Goal: Task Accomplishment & Management: Use online tool/utility

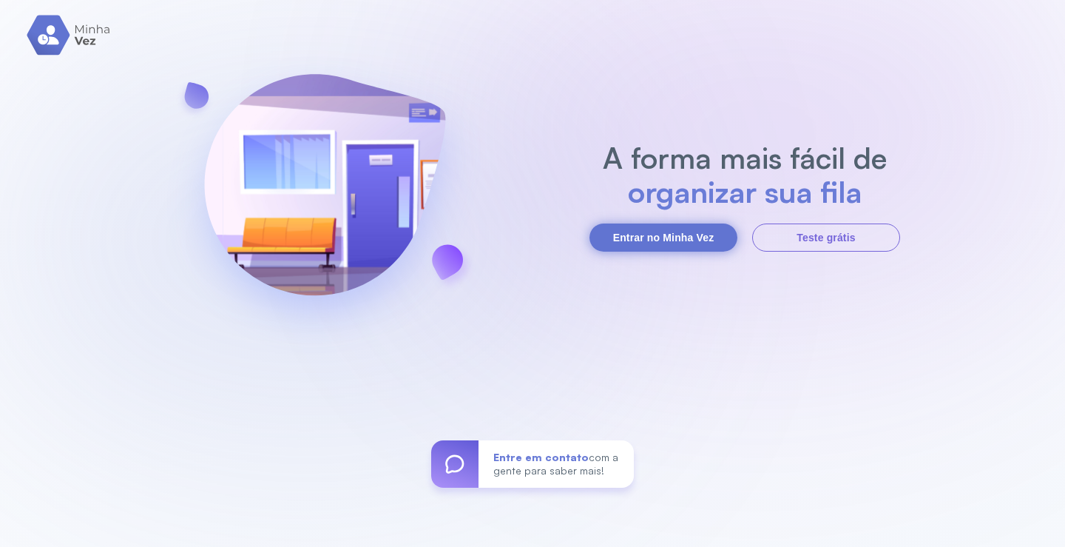
drag, startPoint x: 659, startPoint y: 235, endPoint x: 668, endPoint y: 231, distance: 10.6
click at [662, 235] on button "Entrar no Minha Vez" at bounding box center [664, 237] width 148 height 28
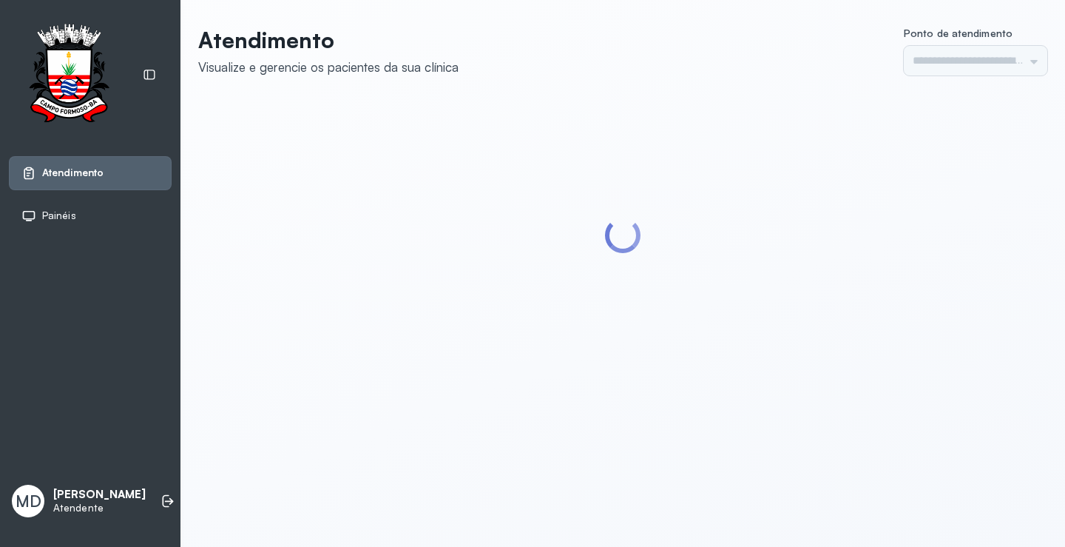
type input "*********"
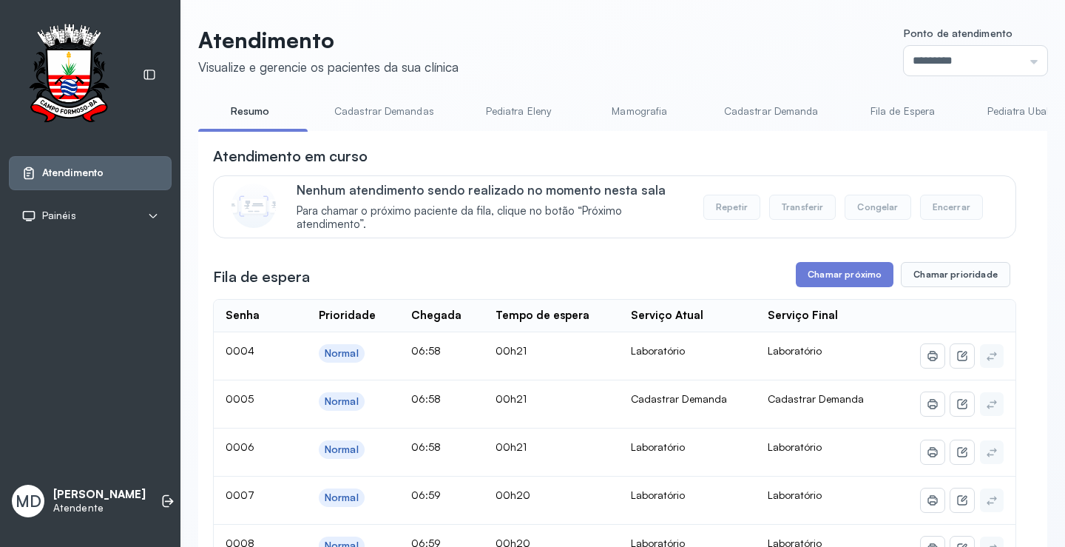
click at [848, 279] on button "Chamar próximo" at bounding box center [845, 274] width 98 height 25
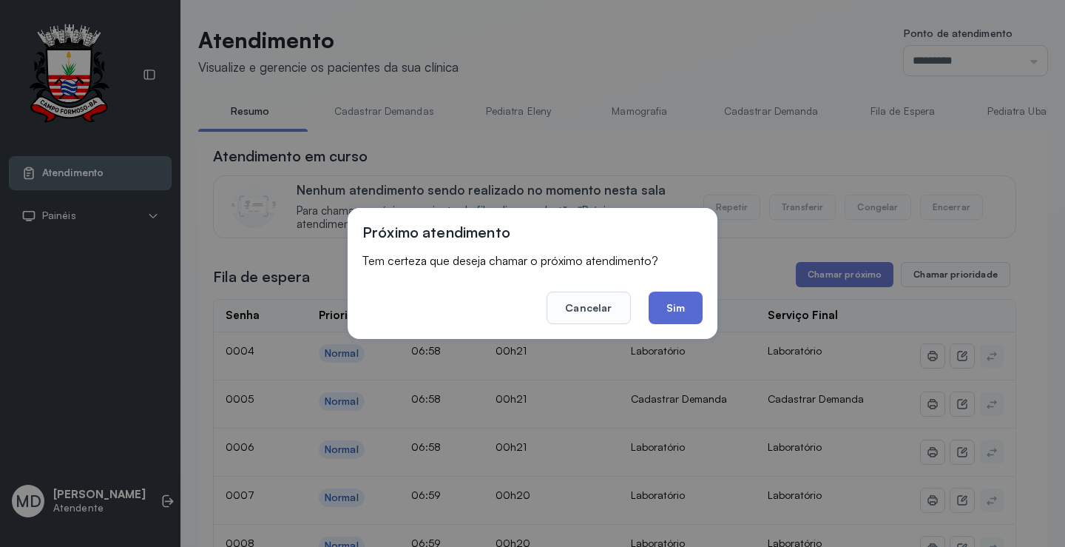
click at [662, 301] on button "Sim" at bounding box center [676, 308] width 54 height 33
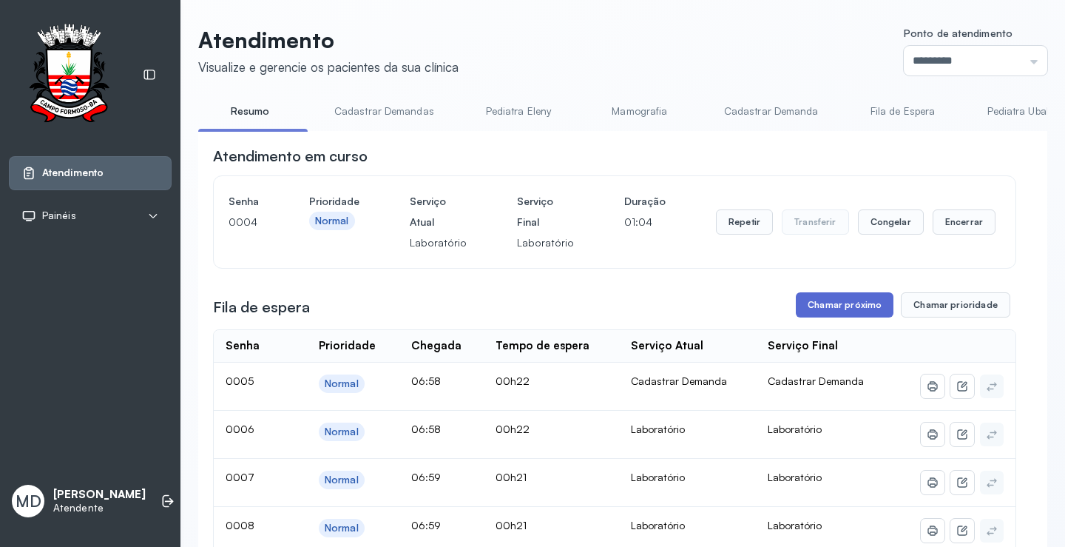
click at [852, 303] on button "Chamar próximo" at bounding box center [845, 304] width 98 height 25
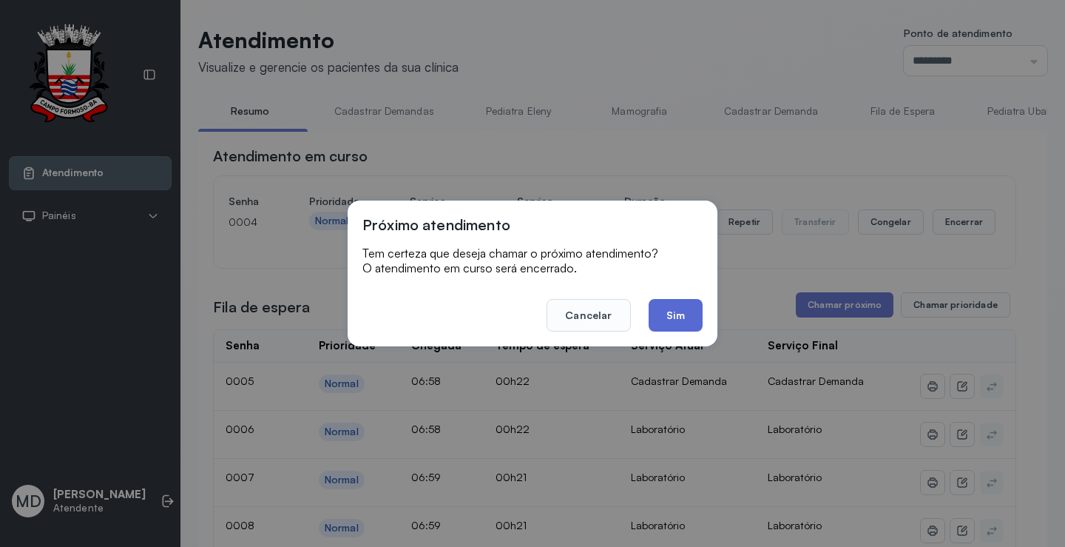
click at [686, 312] on button "Sim" at bounding box center [676, 315] width 54 height 33
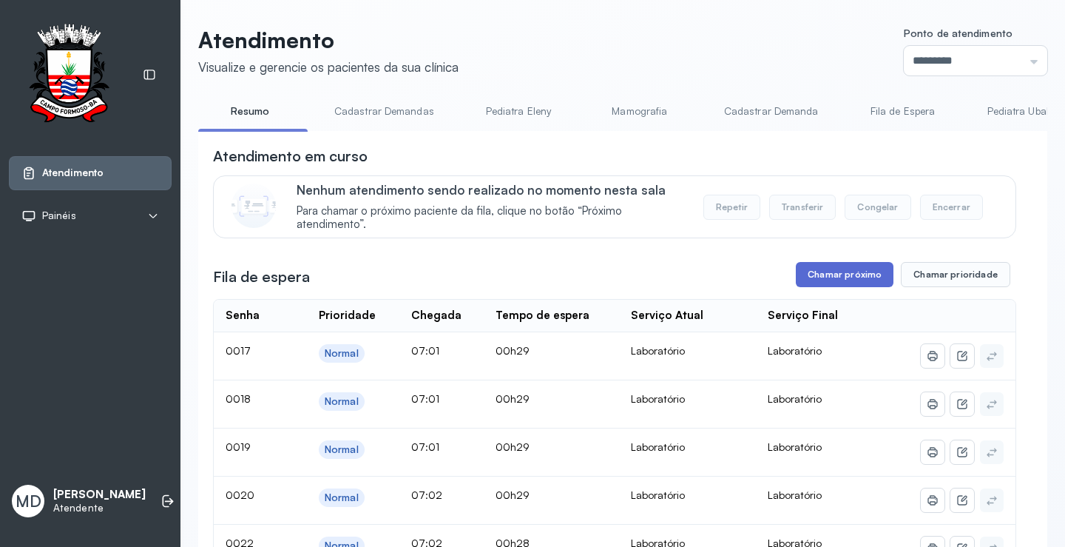
click at [841, 275] on button "Chamar próximo" at bounding box center [845, 274] width 98 height 25
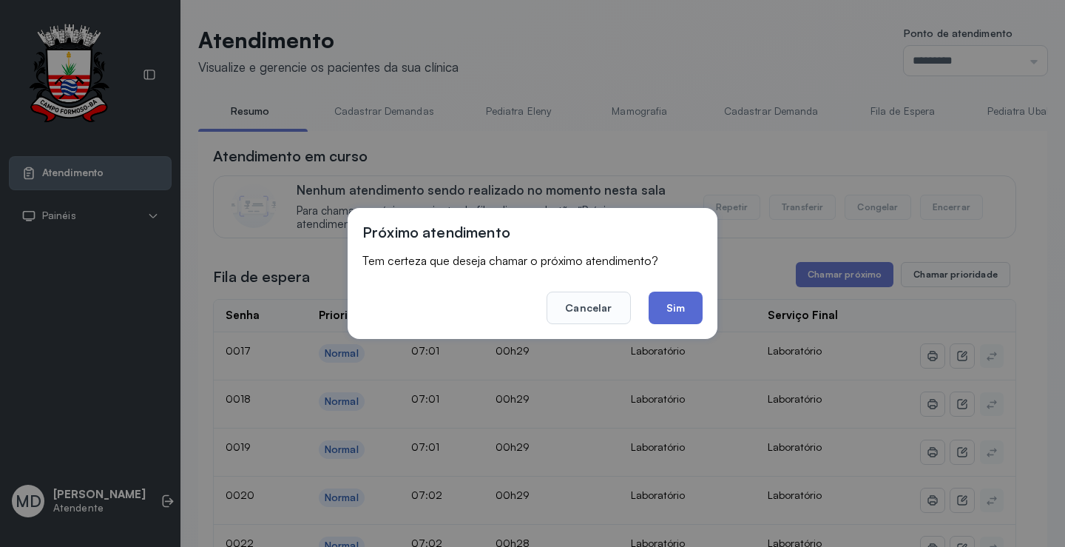
click at [674, 311] on button "Sim" at bounding box center [676, 308] width 54 height 33
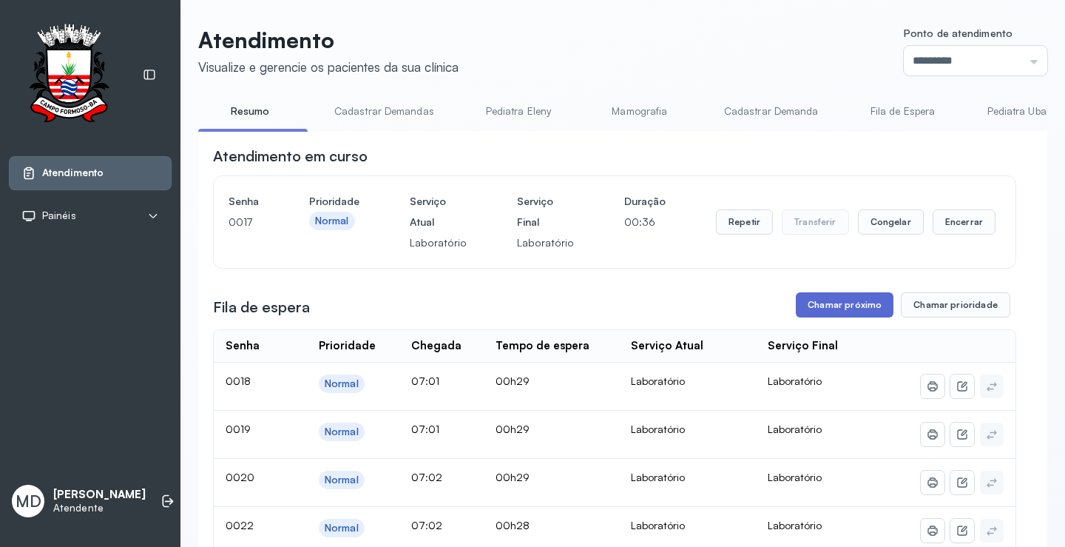
click at [853, 305] on button "Chamar próximo" at bounding box center [845, 304] width 98 height 25
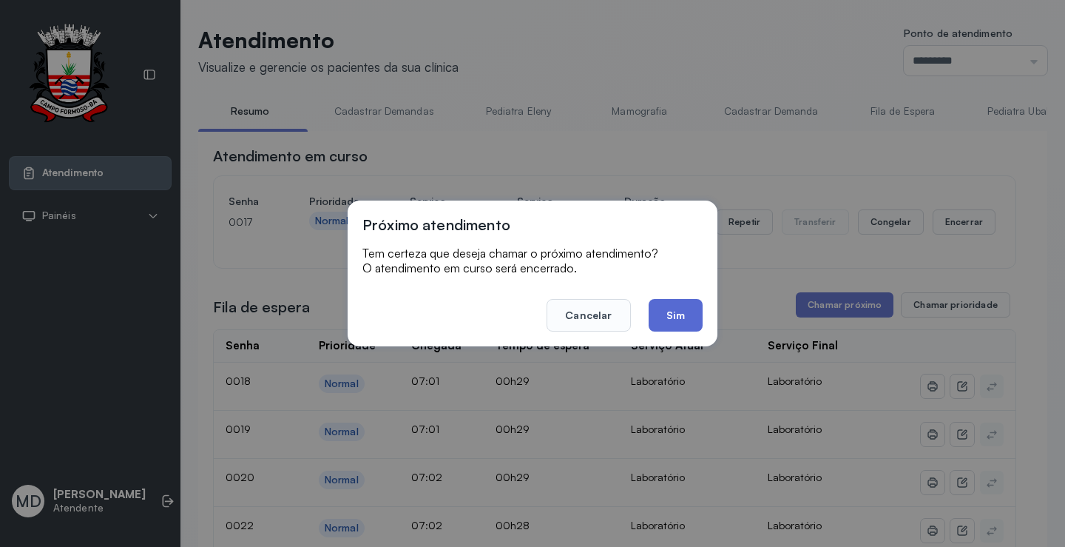
click at [670, 314] on button "Sim" at bounding box center [676, 315] width 54 height 33
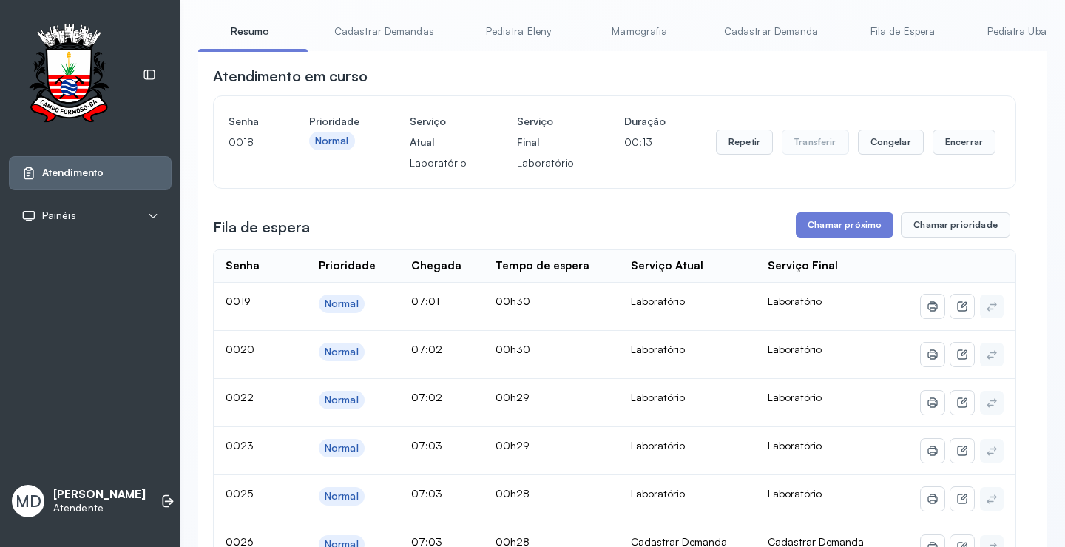
scroll to position [74, 0]
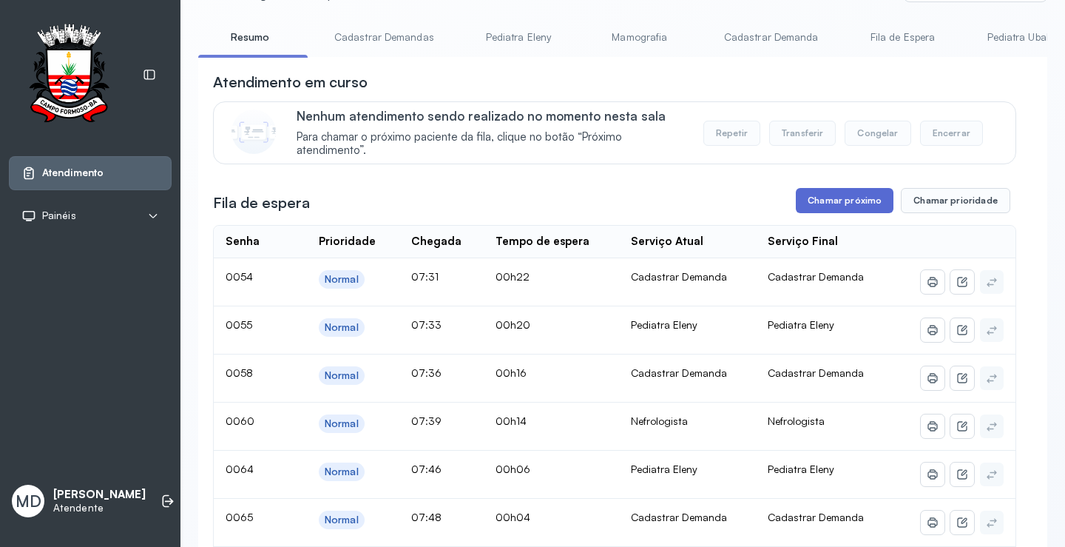
click at [832, 201] on button "Chamar próximo" at bounding box center [845, 200] width 98 height 25
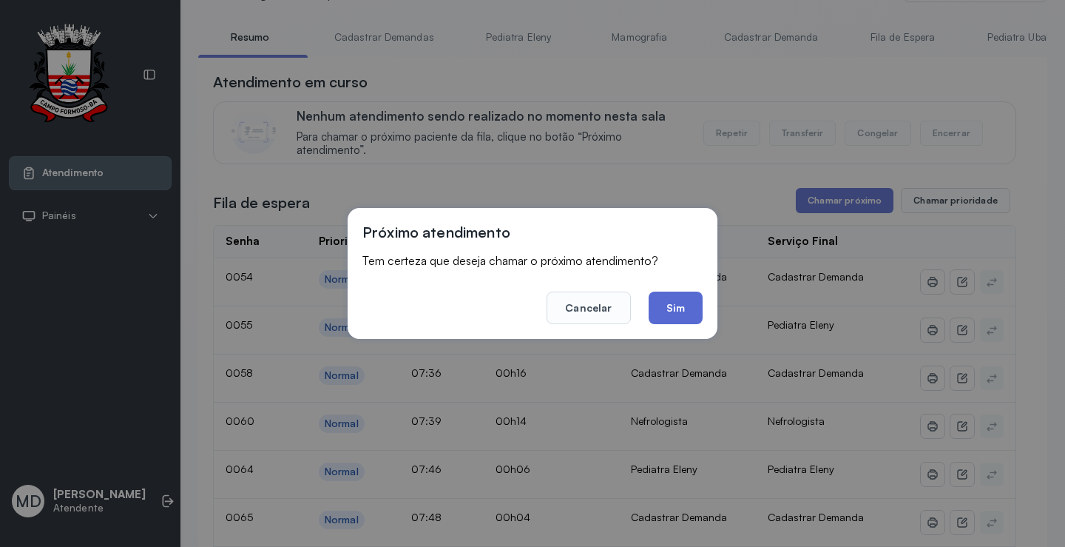
click at [676, 306] on button "Sim" at bounding box center [676, 308] width 54 height 33
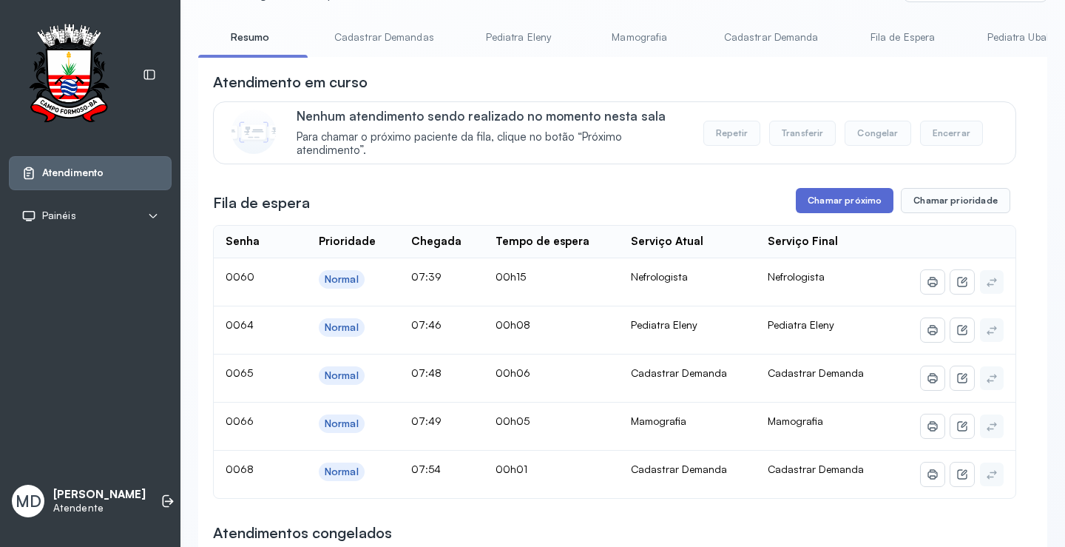
click at [852, 201] on button "Chamar próximo" at bounding box center [845, 200] width 98 height 25
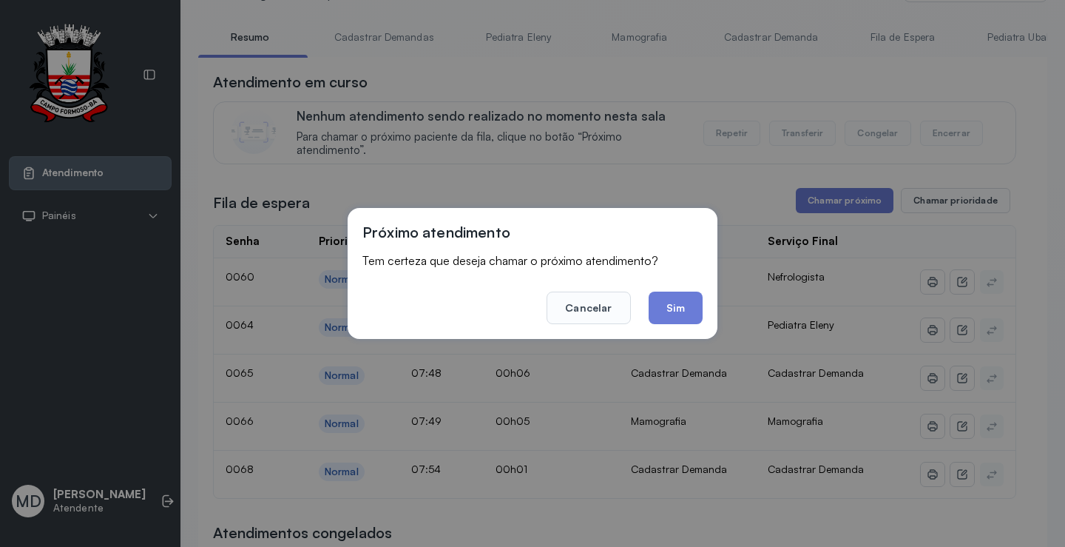
click at [678, 307] on button "Sim" at bounding box center [676, 308] width 54 height 33
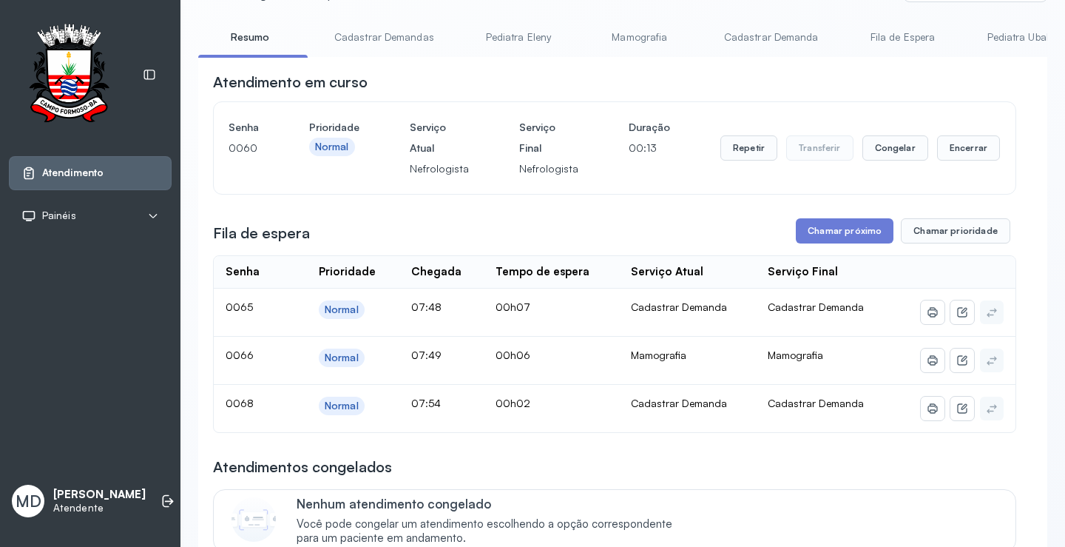
click at [869, 235] on button "Chamar próximo" at bounding box center [845, 230] width 98 height 25
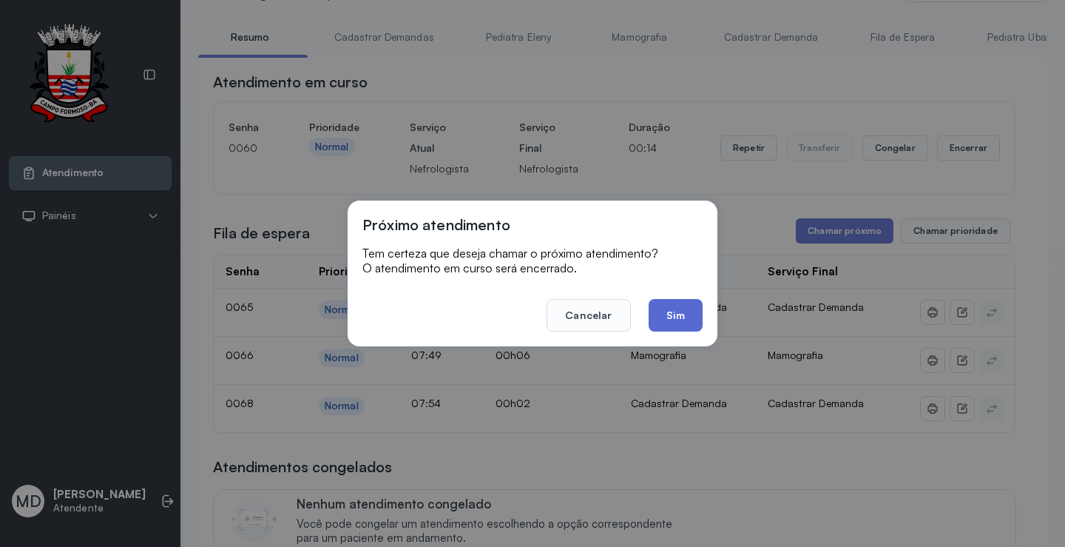
click at [653, 301] on button "Sim" at bounding box center [676, 315] width 54 height 33
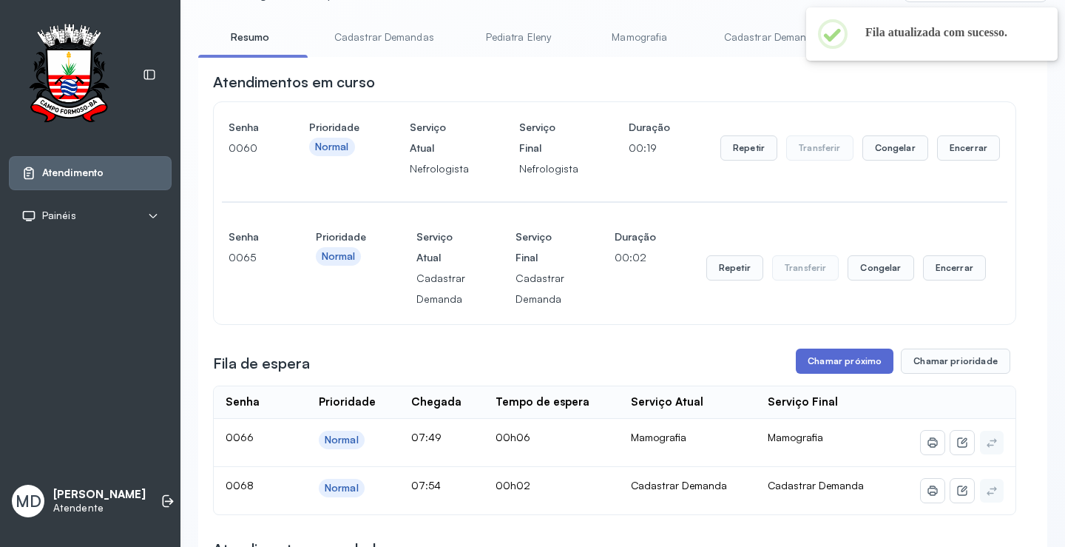
click at [869, 359] on button "Chamar próximo" at bounding box center [845, 360] width 98 height 25
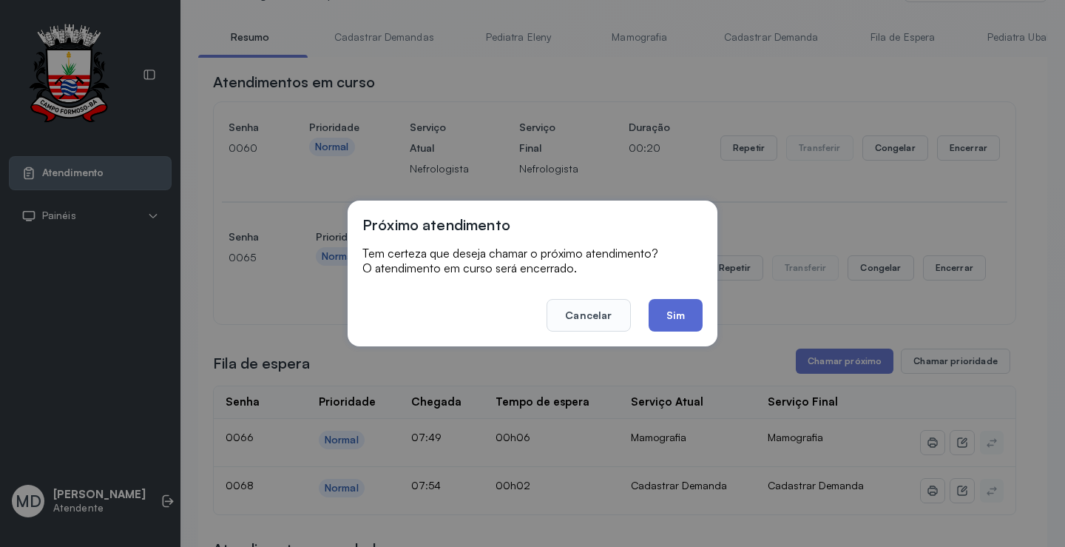
click at [667, 311] on button "Sim" at bounding box center [676, 315] width 54 height 33
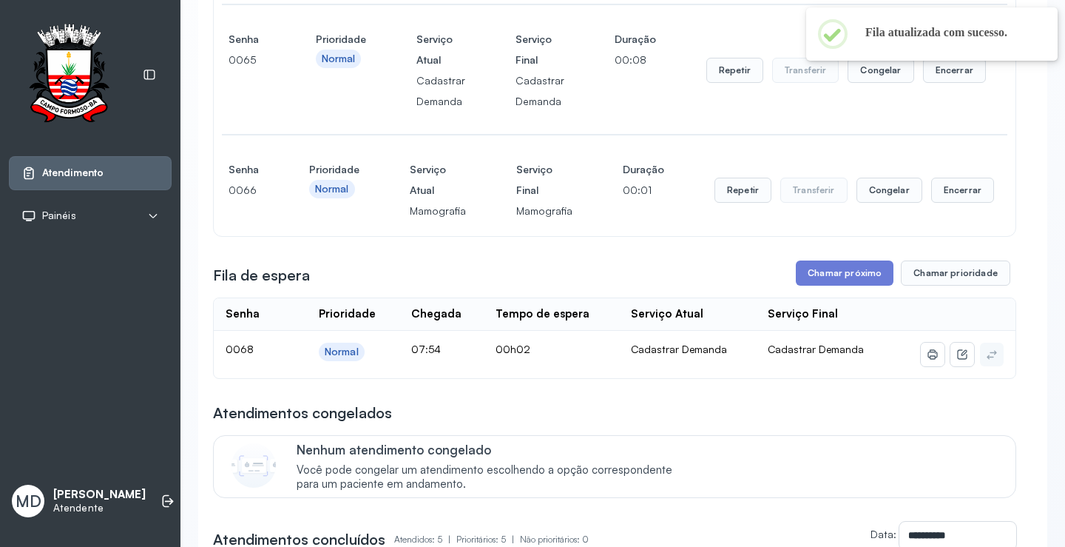
scroll to position [296, 0]
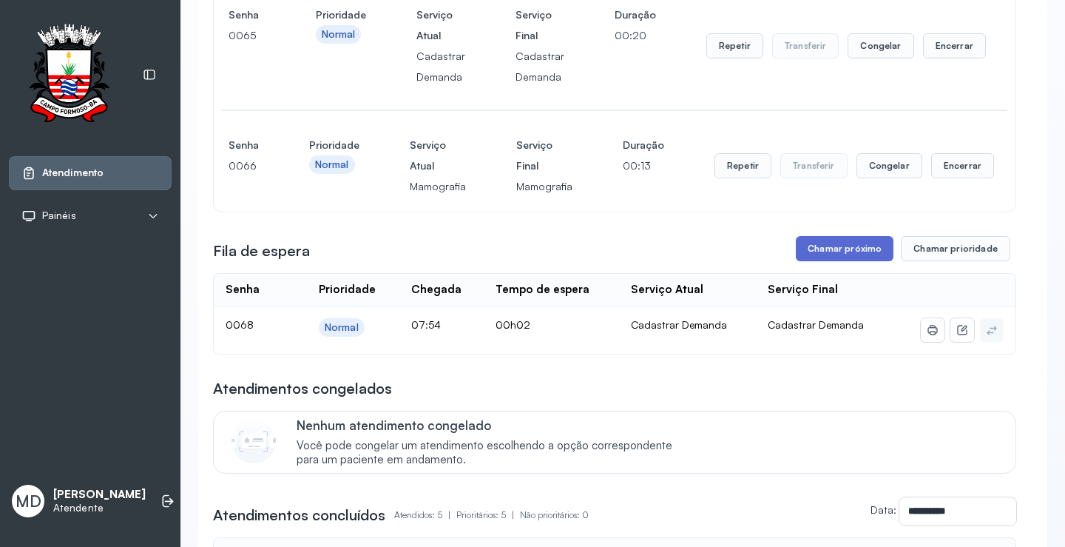
click at [857, 252] on button "Chamar próximo" at bounding box center [845, 248] width 98 height 25
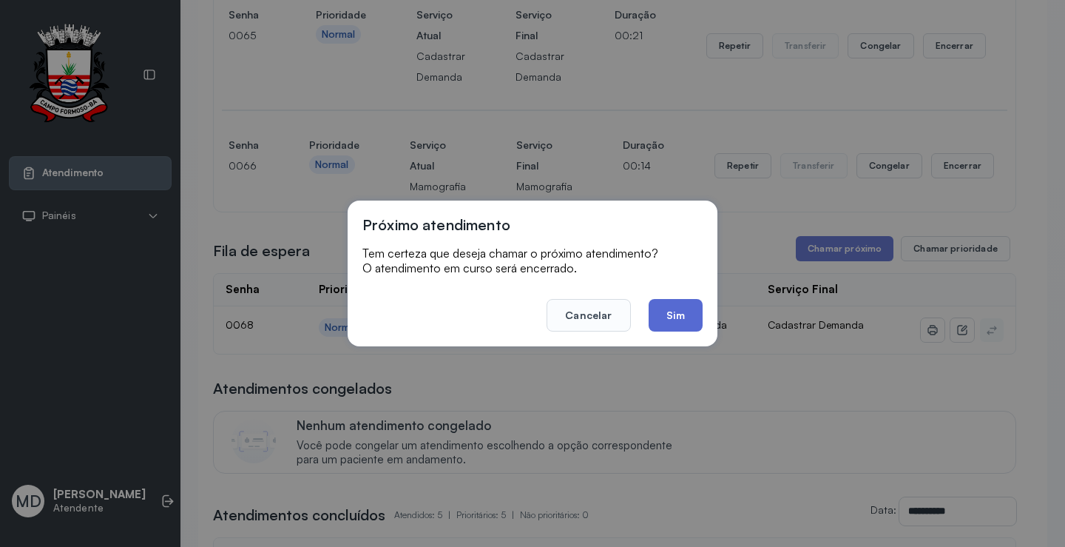
click at [670, 319] on button "Sim" at bounding box center [676, 315] width 54 height 33
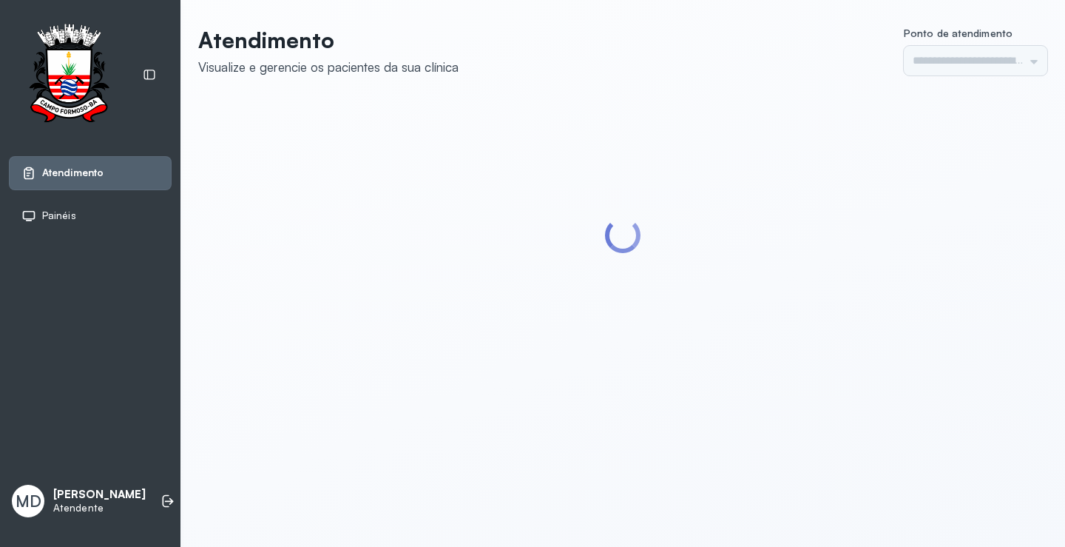
type input "*********"
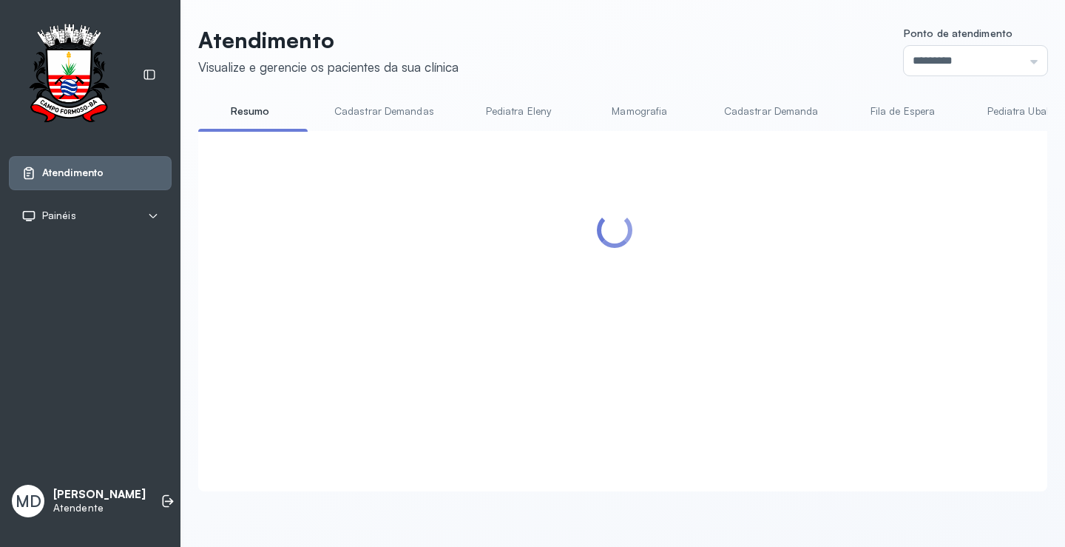
scroll to position [296, 0]
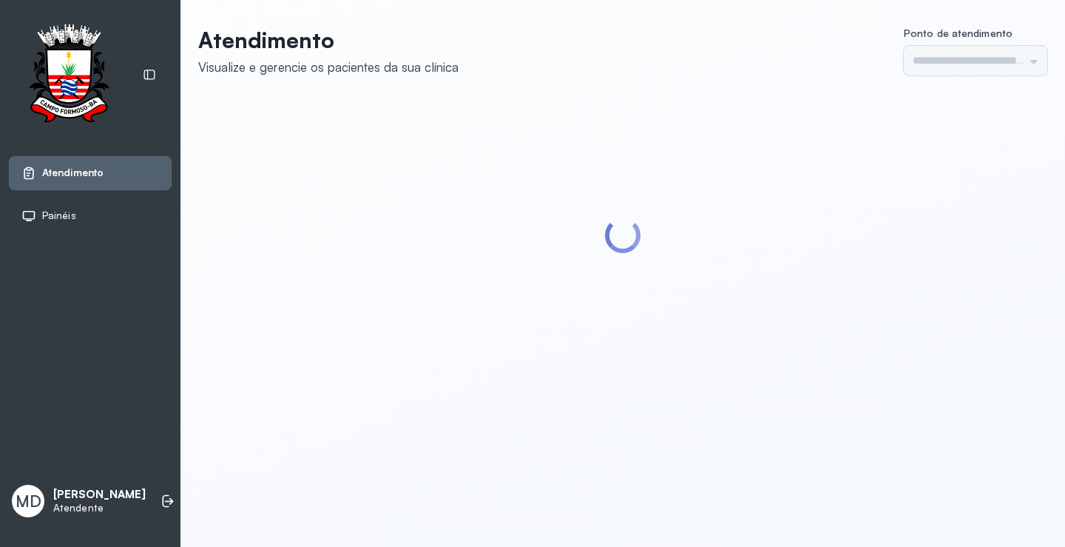
type input "*********"
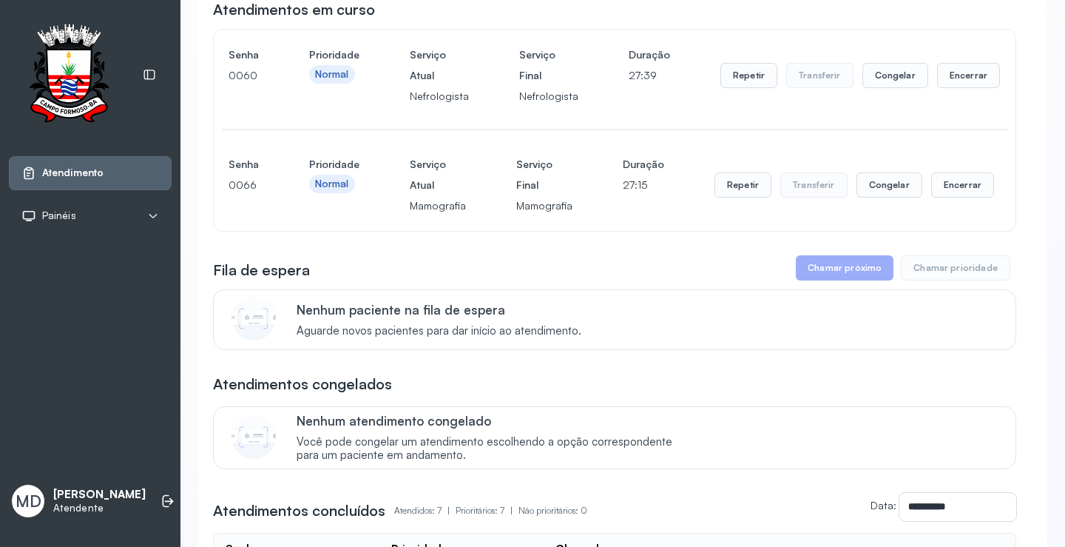
scroll to position [148, 0]
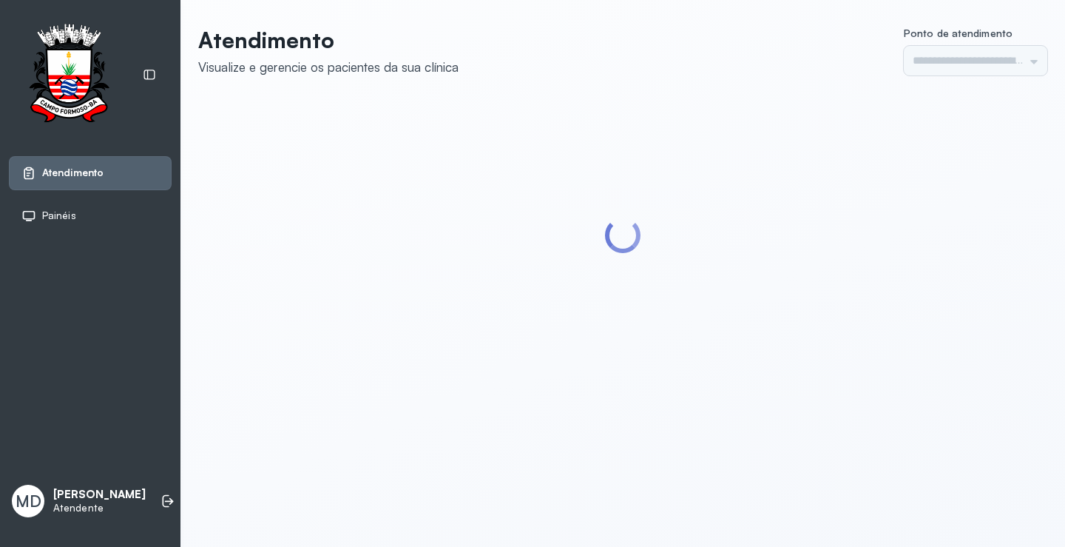
type input "*********"
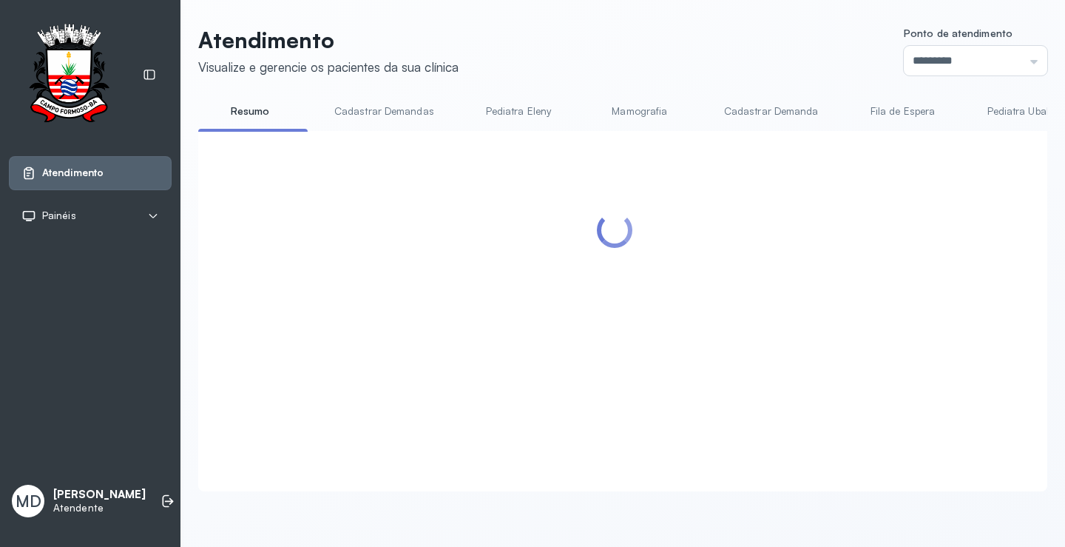
scroll to position [148, 0]
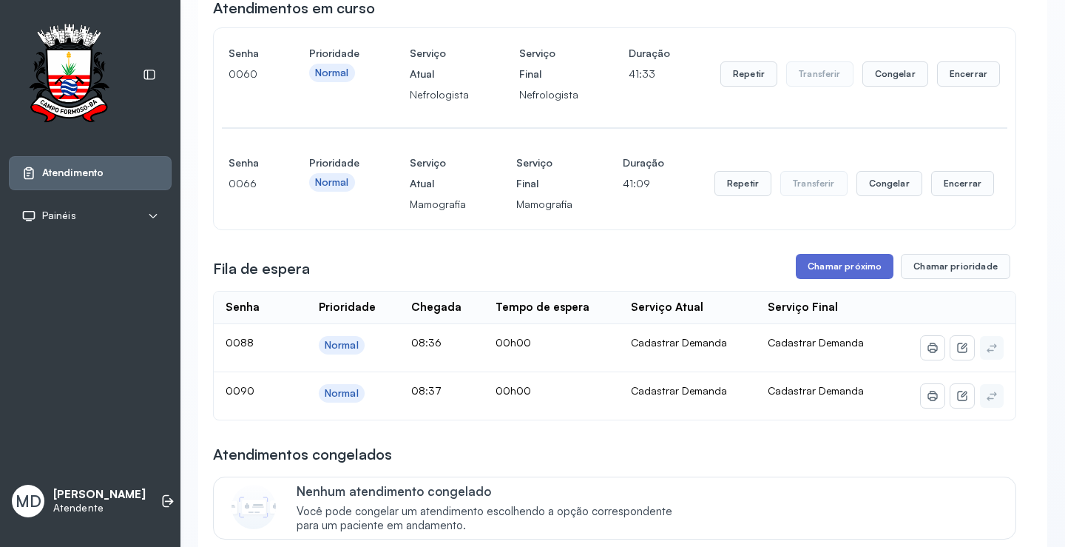
click at [874, 269] on button "Chamar próximo" at bounding box center [845, 266] width 98 height 25
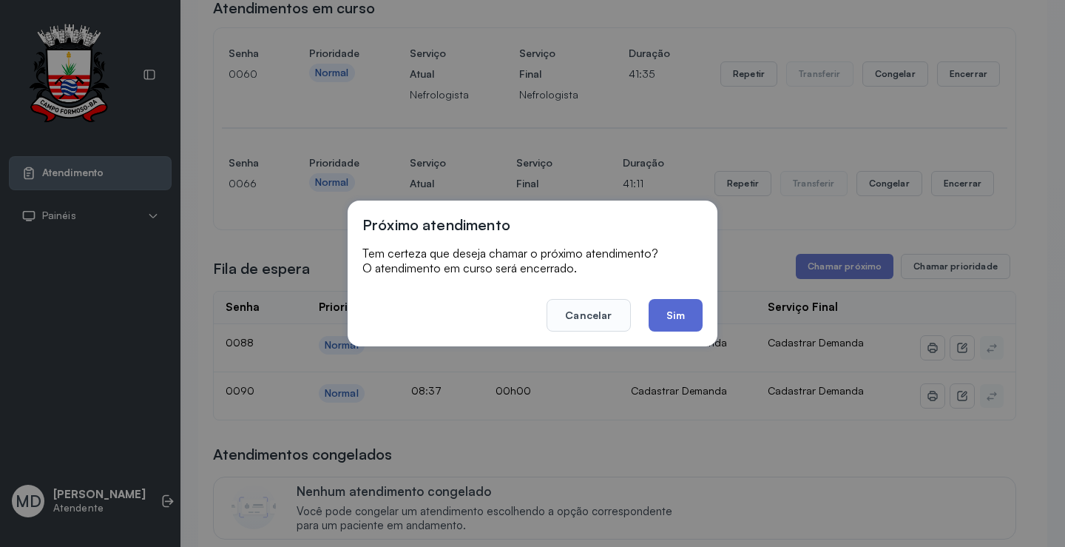
click at [673, 309] on button "Sim" at bounding box center [676, 315] width 54 height 33
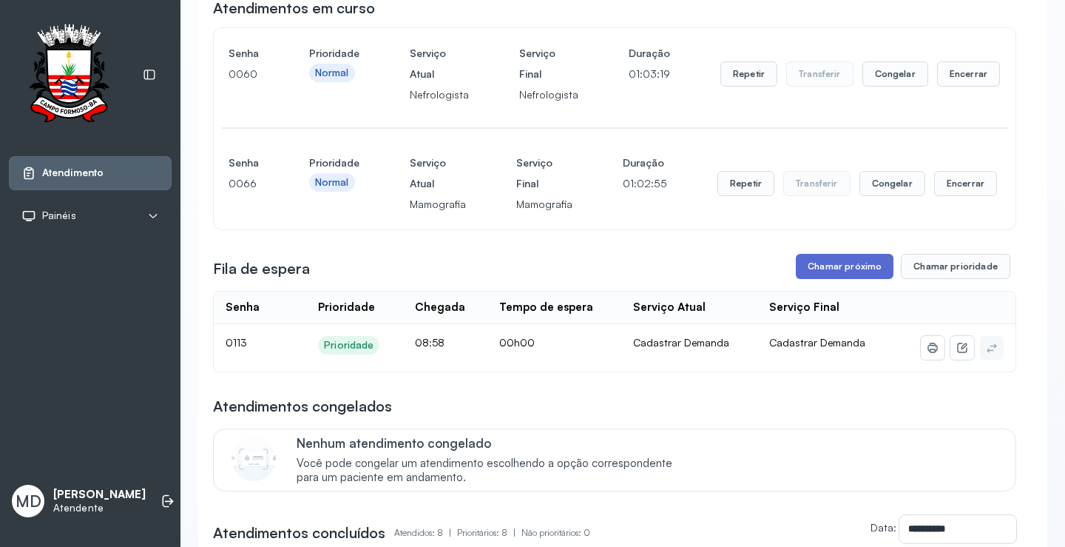
click at [852, 263] on button "Chamar próximo" at bounding box center [845, 266] width 98 height 25
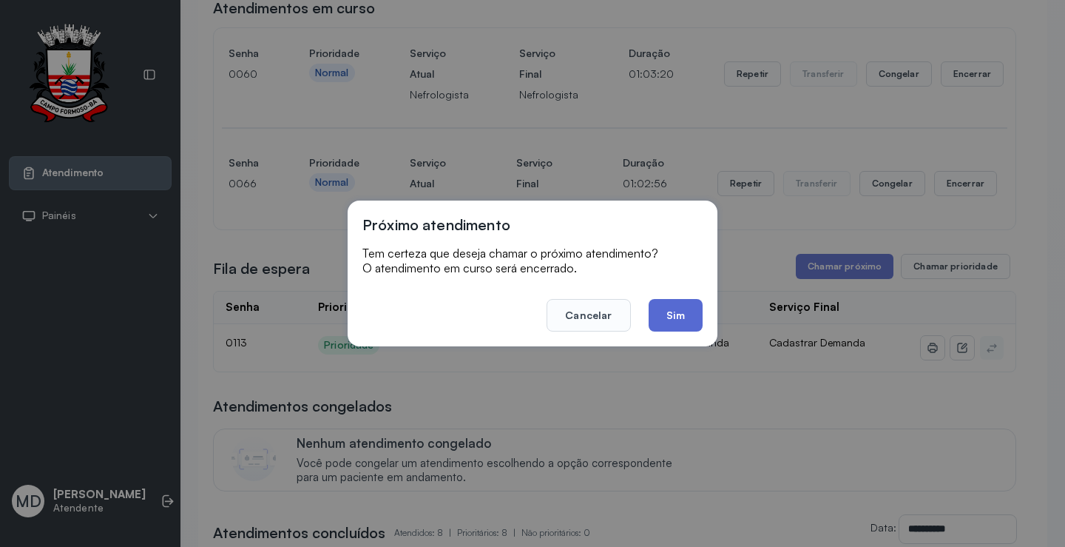
click at [678, 311] on button "Sim" at bounding box center [676, 315] width 54 height 33
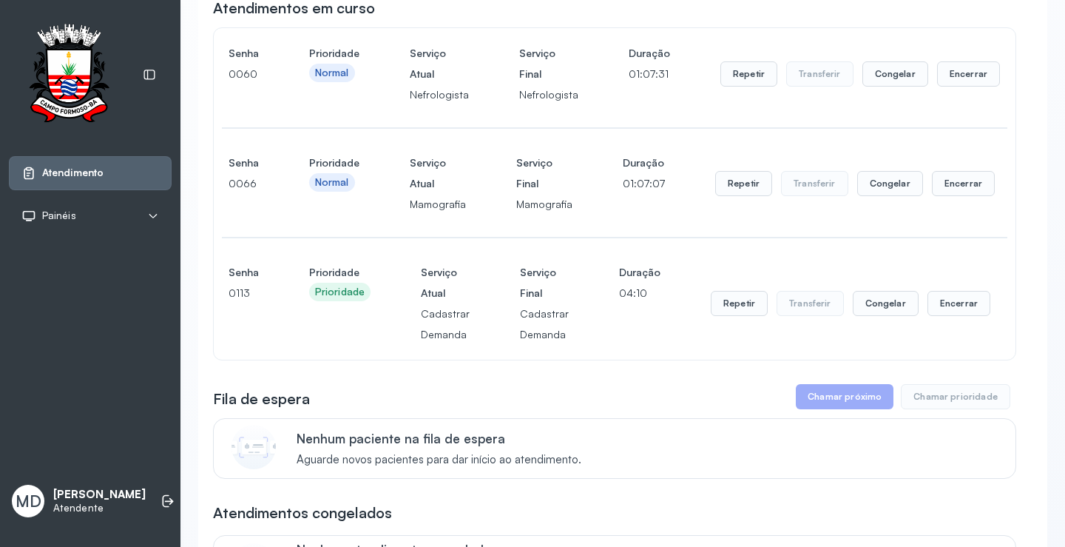
click at [842, 388] on button "Chamar próximo" at bounding box center [845, 396] width 98 height 25
click at [853, 409] on button "Chamar próximo" at bounding box center [845, 396] width 98 height 25
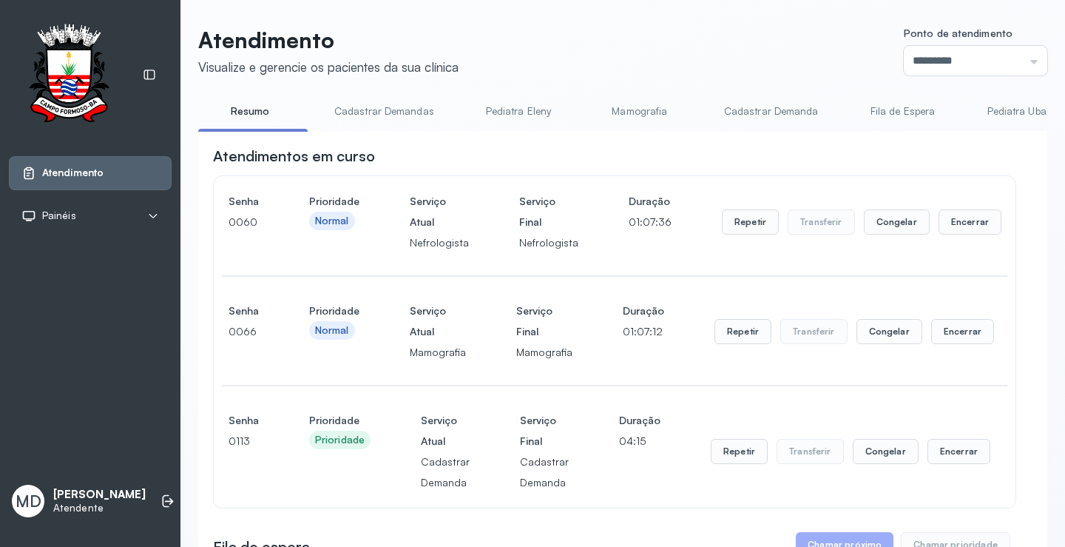
scroll to position [296, 0]
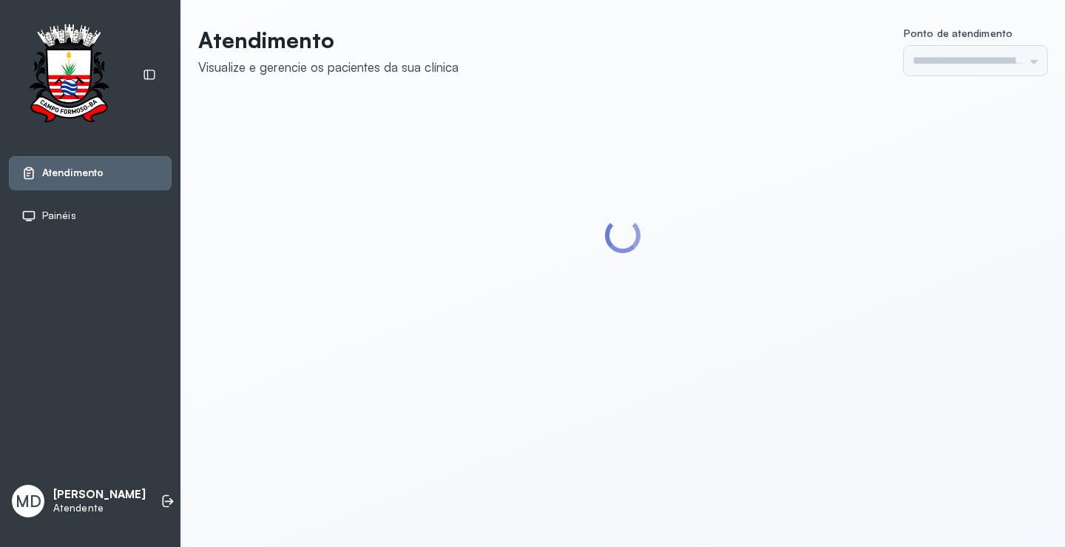
type input "*********"
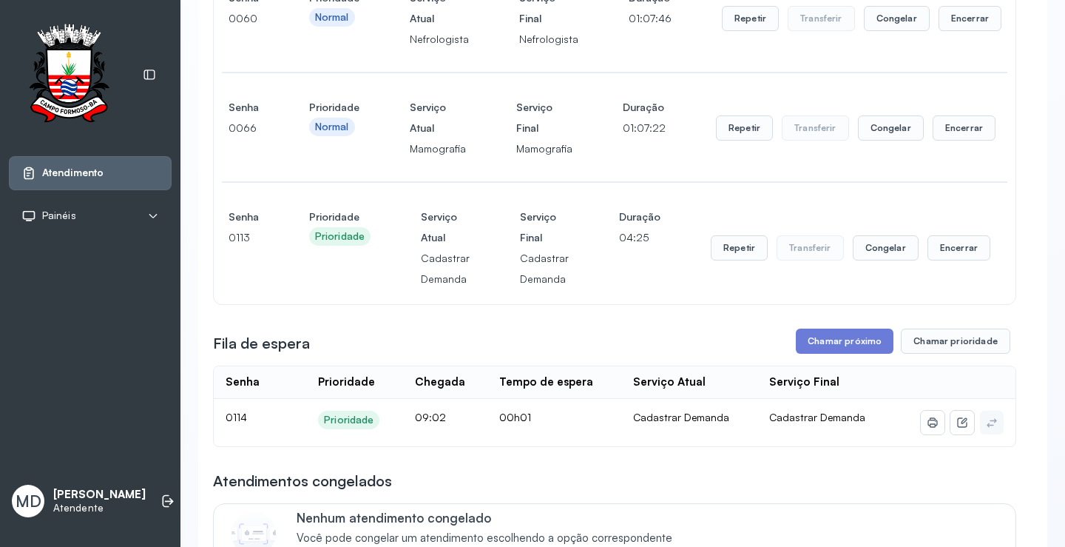
scroll to position [222, 0]
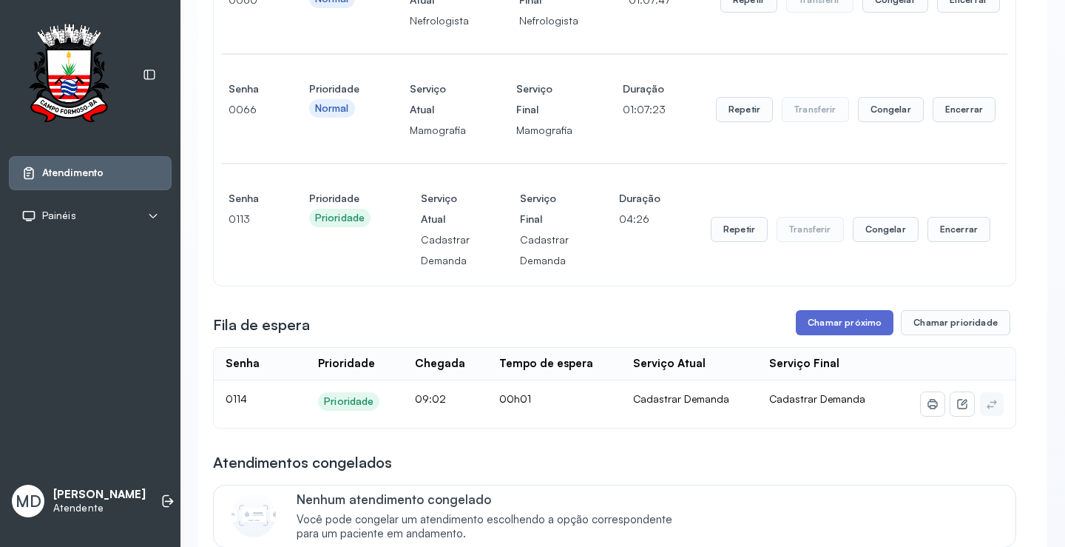
click at [835, 324] on button "Chamar próximo" at bounding box center [845, 322] width 98 height 25
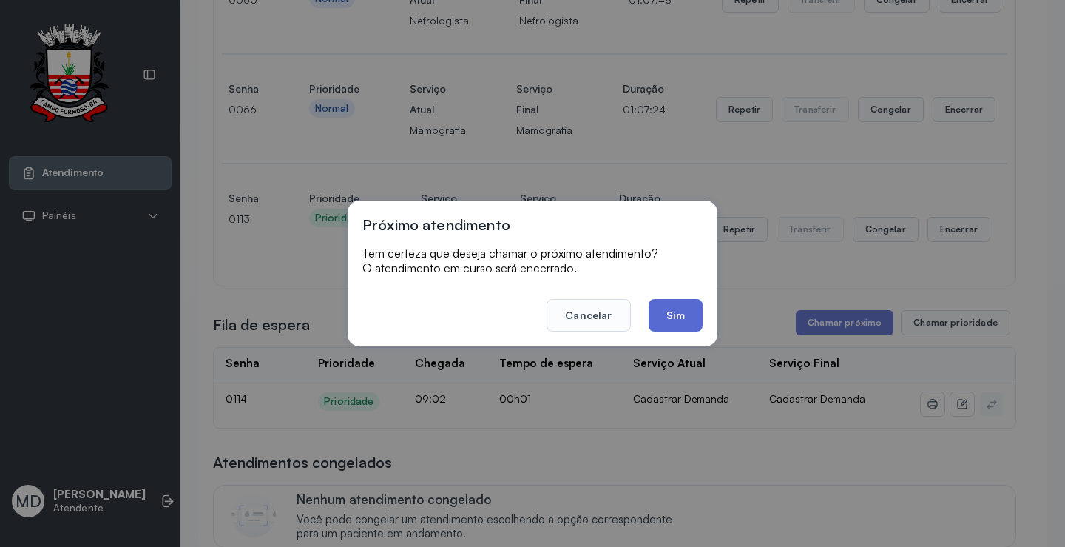
click at [678, 320] on button "Sim" at bounding box center [676, 315] width 54 height 33
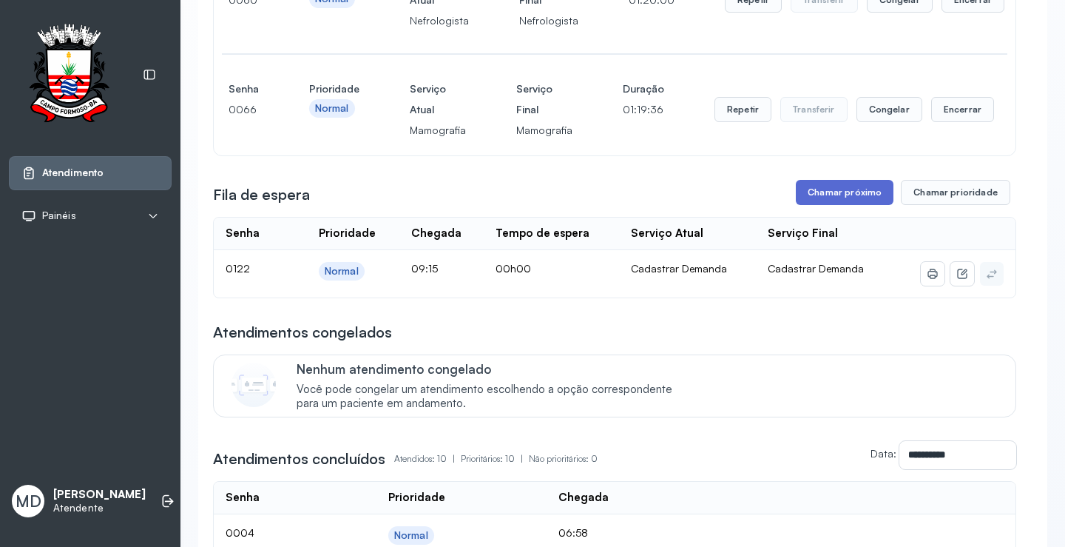
click at [849, 193] on button "Chamar próximo" at bounding box center [845, 192] width 98 height 25
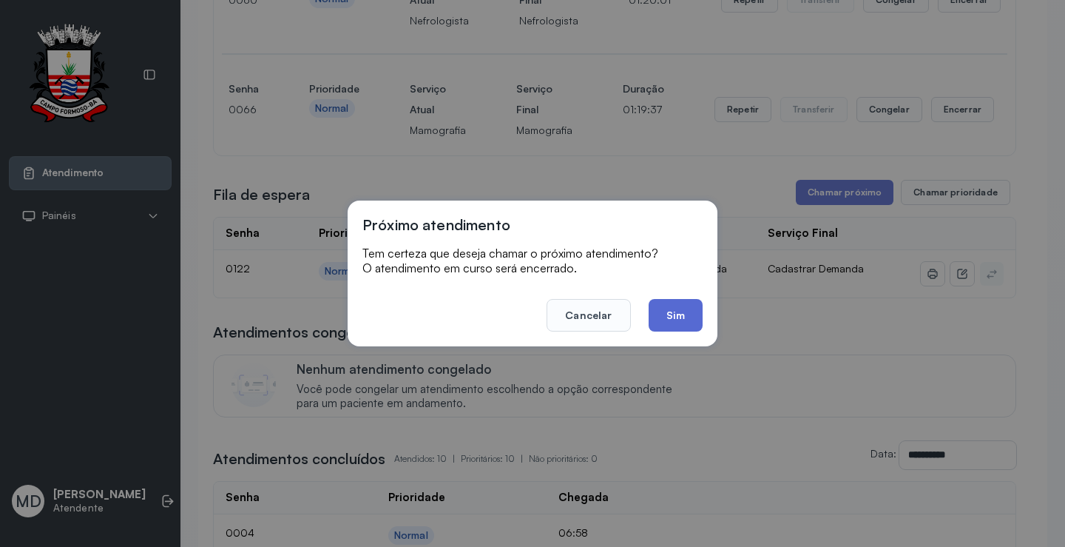
click at [674, 313] on button "Sim" at bounding box center [676, 315] width 54 height 33
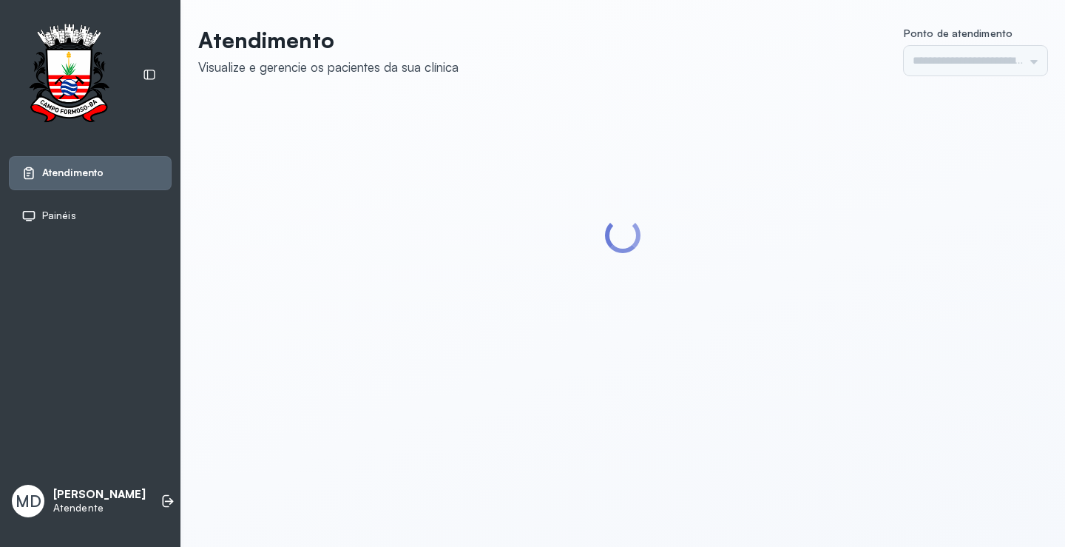
type input "*********"
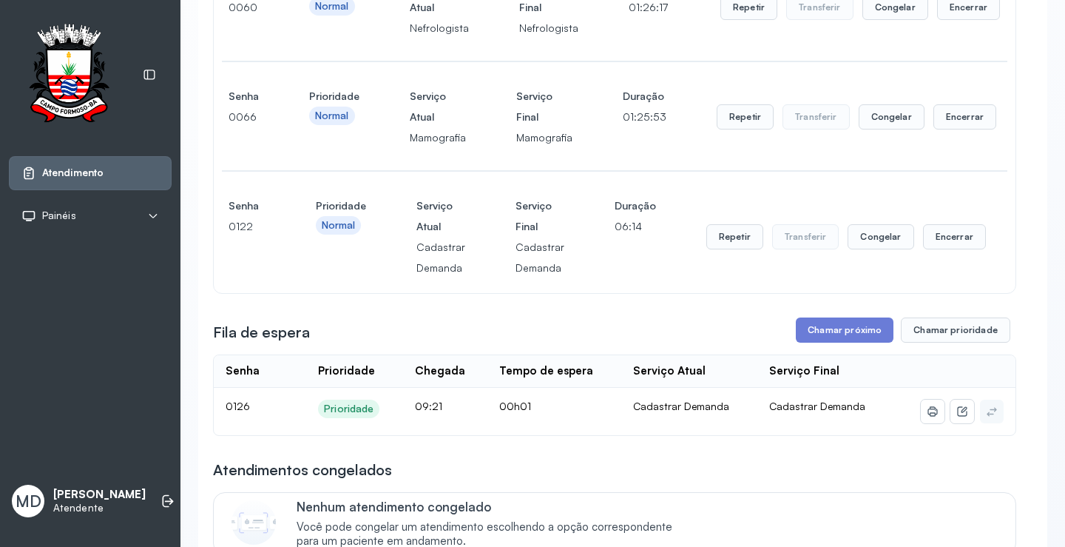
scroll to position [222, 0]
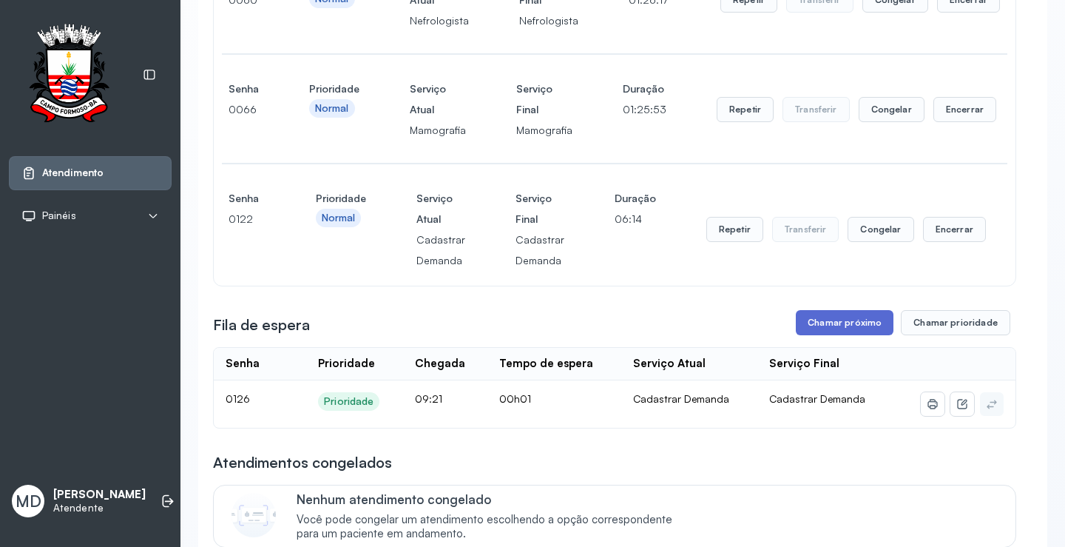
click at [837, 322] on button "Chamar próximo" at bounding box center [845, 322] width 98 height 25
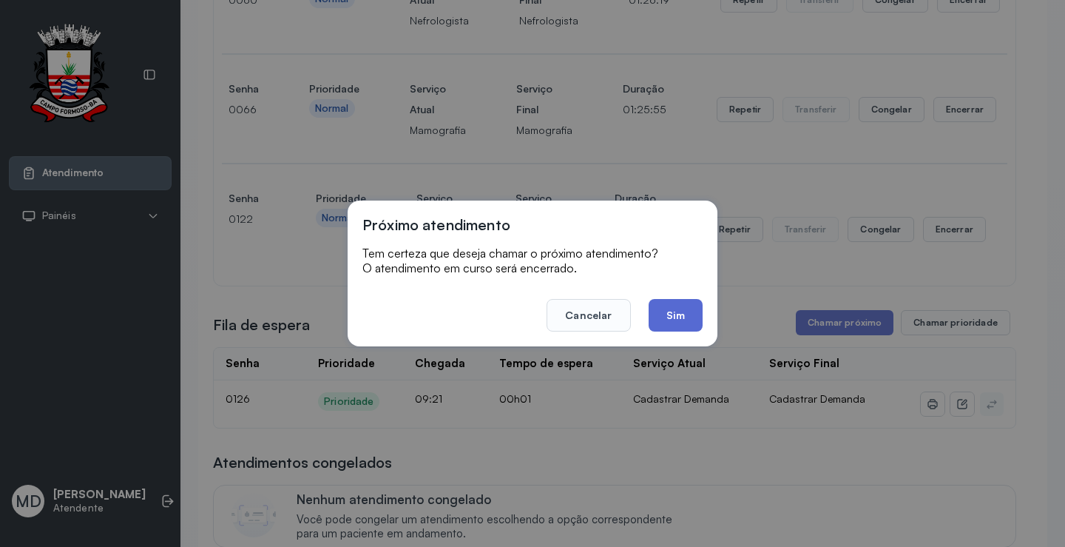
click at [671, 313] on button "Sim" at bounding box center [676, 315] width 54 height 33
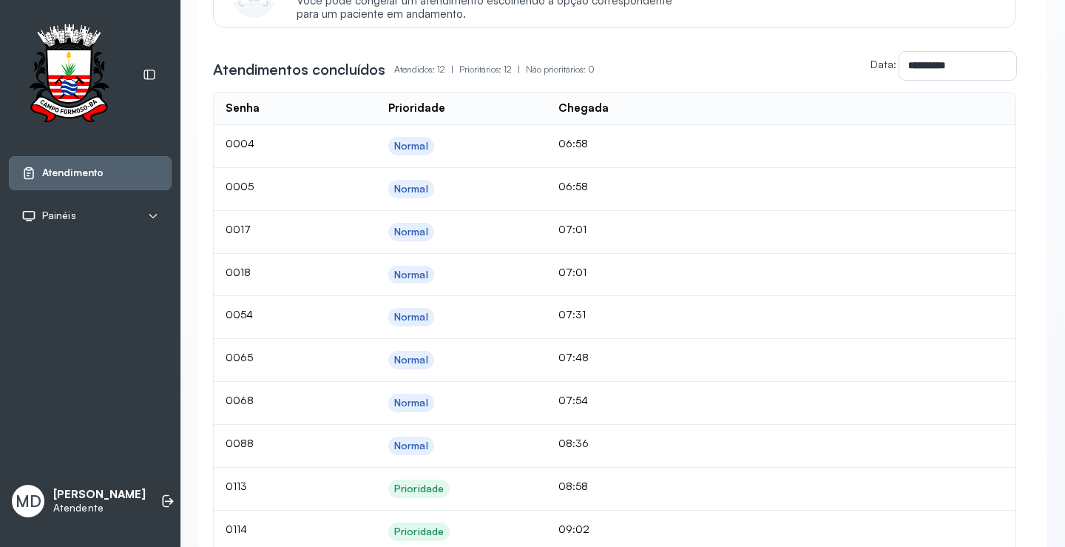
scroll to position [592, 0]
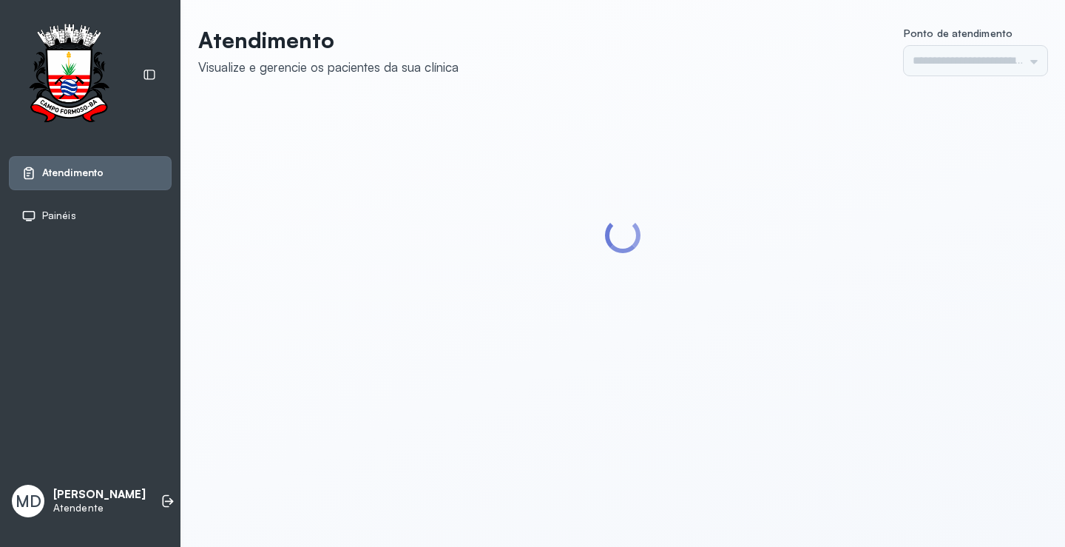
type input "*********"
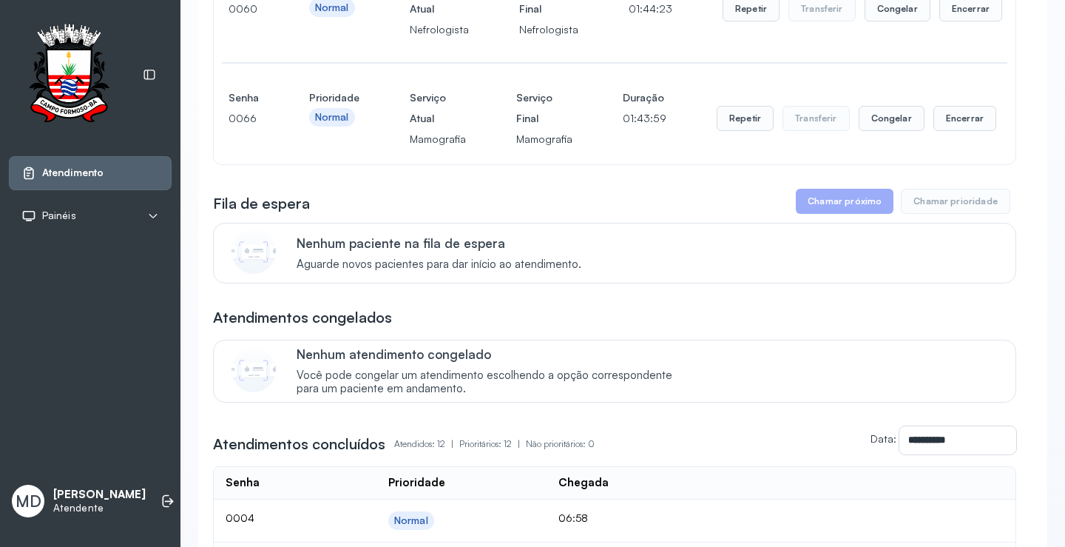
scroll to position [222, 0]
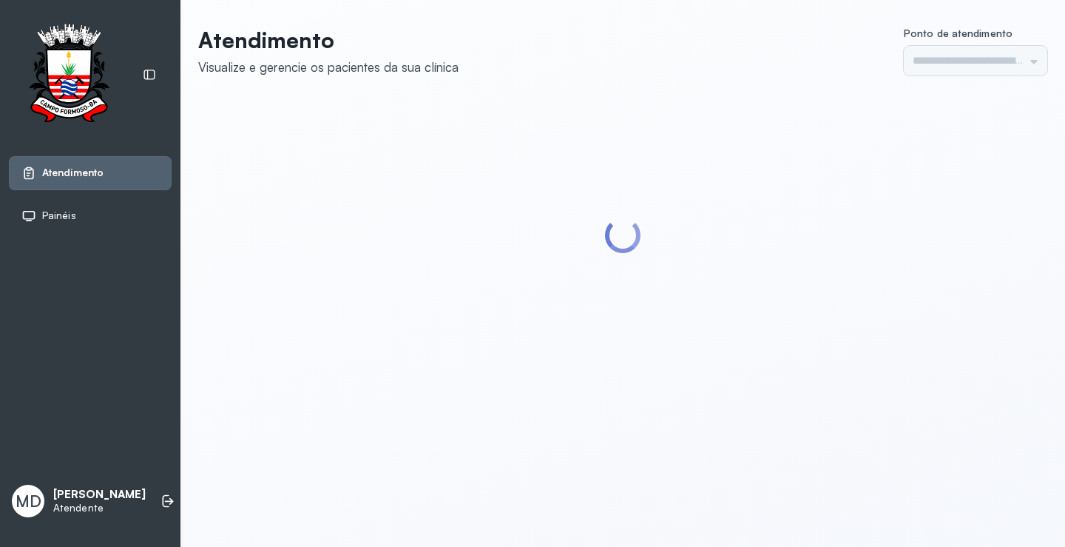
type input "*********"
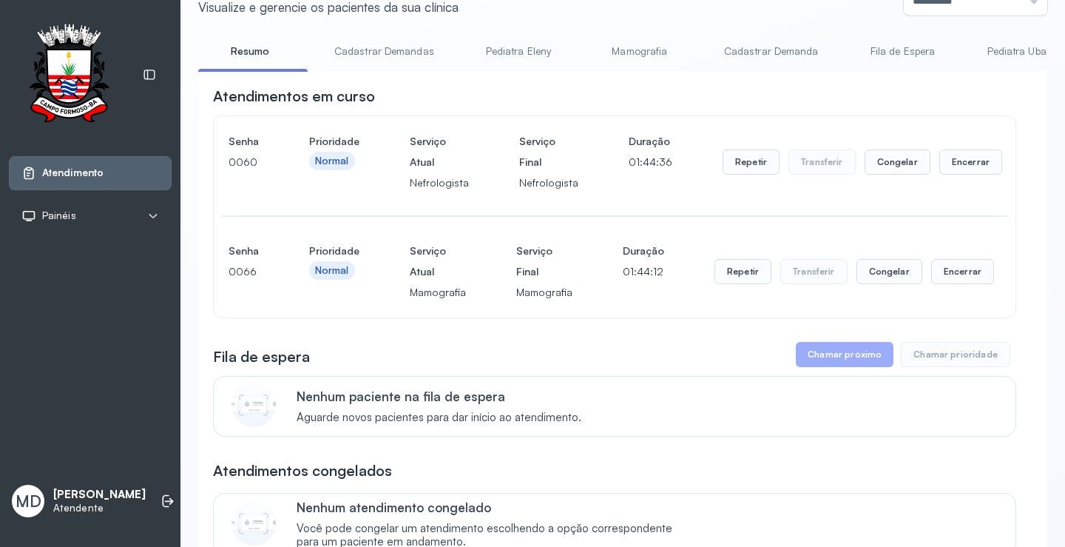
scroll to position [148, 0]
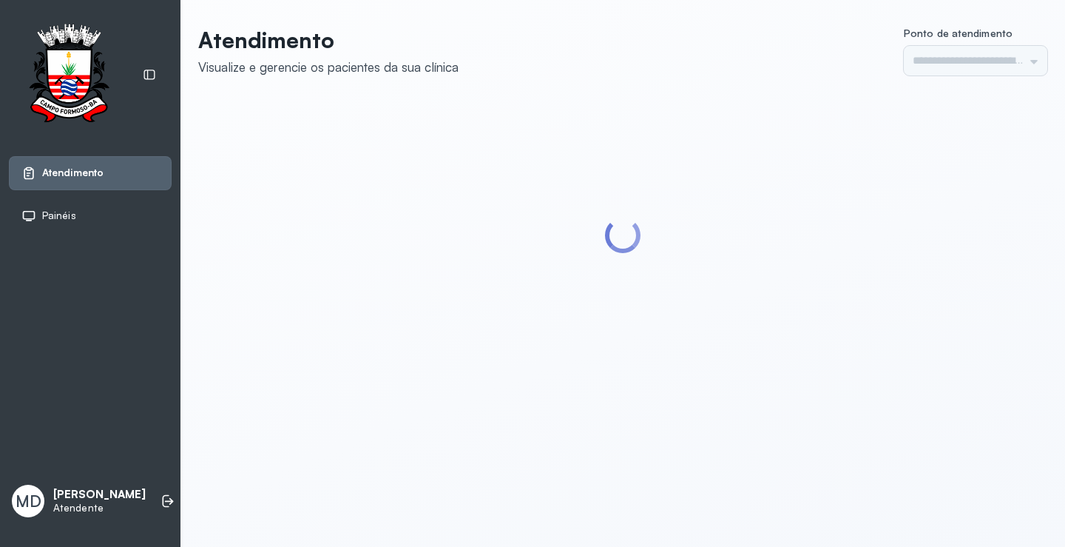
type input "*********"
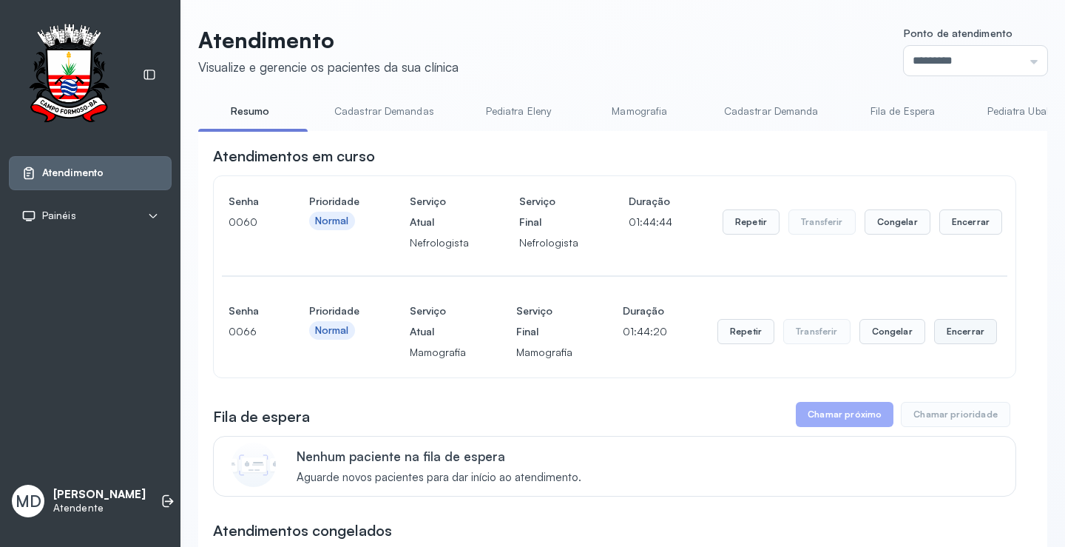
click at [957, 333] on button "Encerrar" at bounding box center [965, 331] width 63 height 25
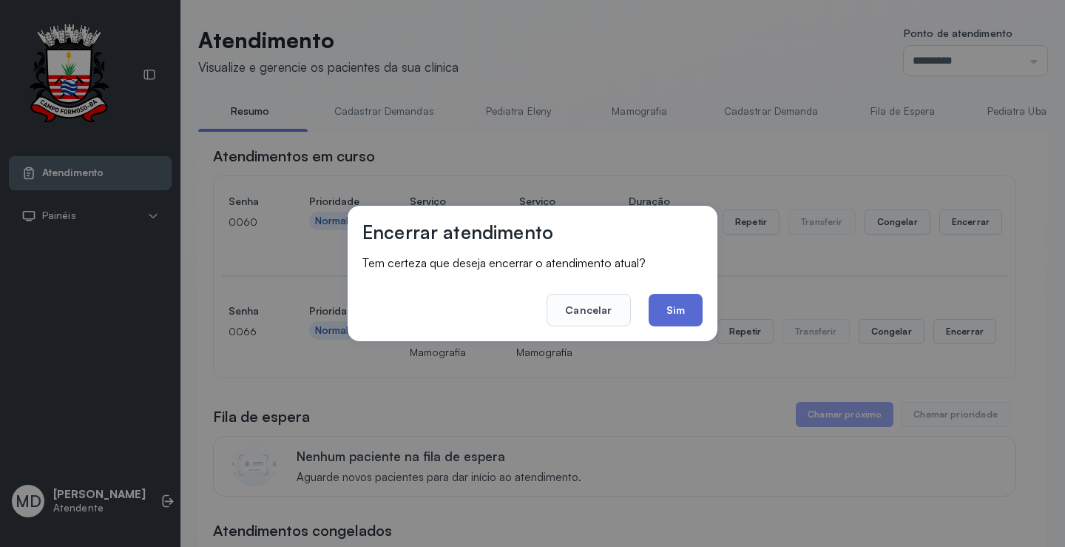
click at [675, 304] on button "Sim" at bounding box center [676, 310] width 54 height 33
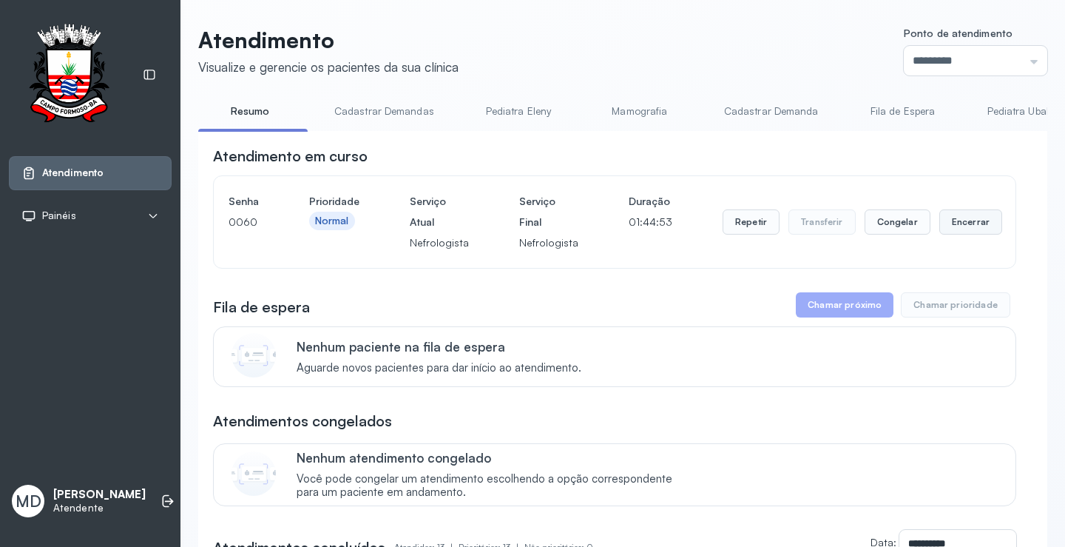
click at [952, 229] on button "Encerrar" at bounding box center [971, 221] width 63 height 25
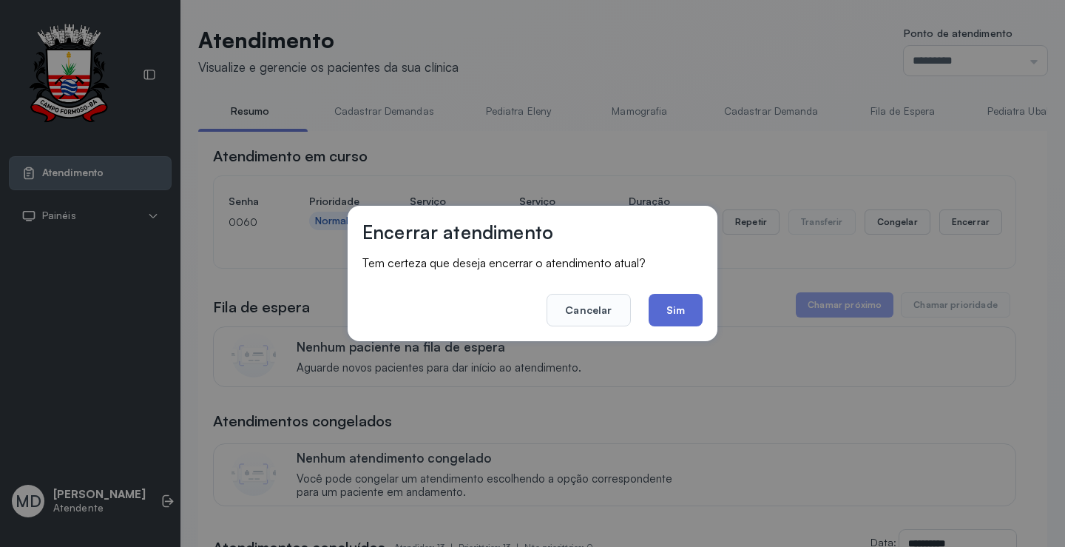
click at [679, 298] on button "Sim" at bounding box center [676, 310] width 54 height 33
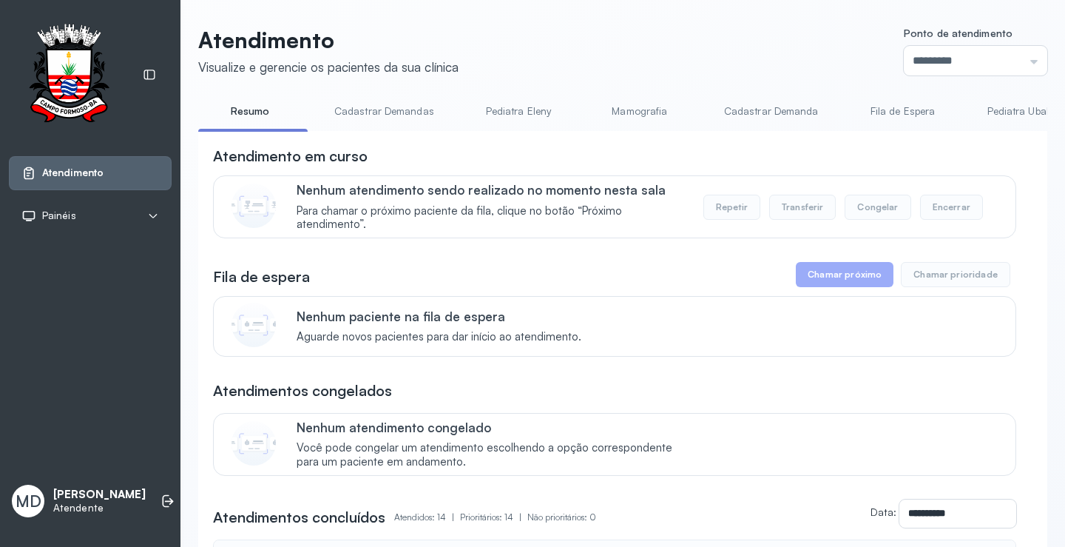
click at [931, 210] on button "Encerrar" at bounding box center [951, 207] width 63 height 25
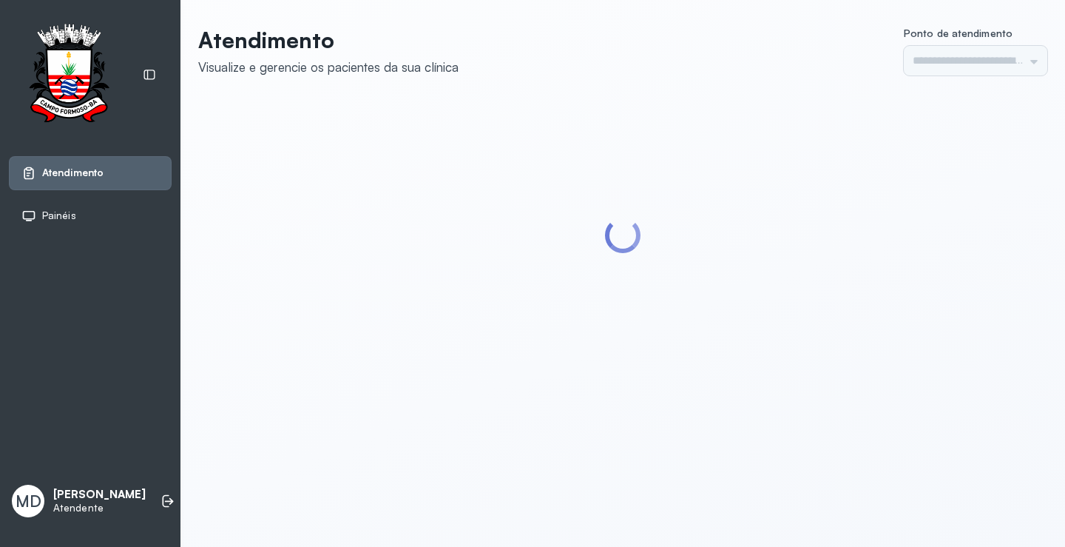
type input "*********"
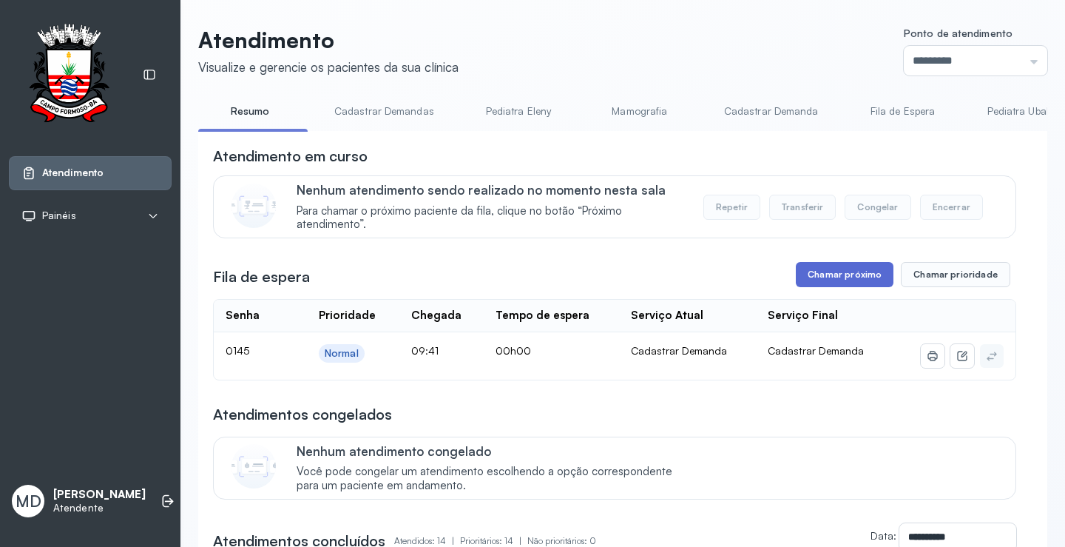
click at [845, 280] on button "Chamar próximo" at bounding box center [845, 274] width 98 height 25
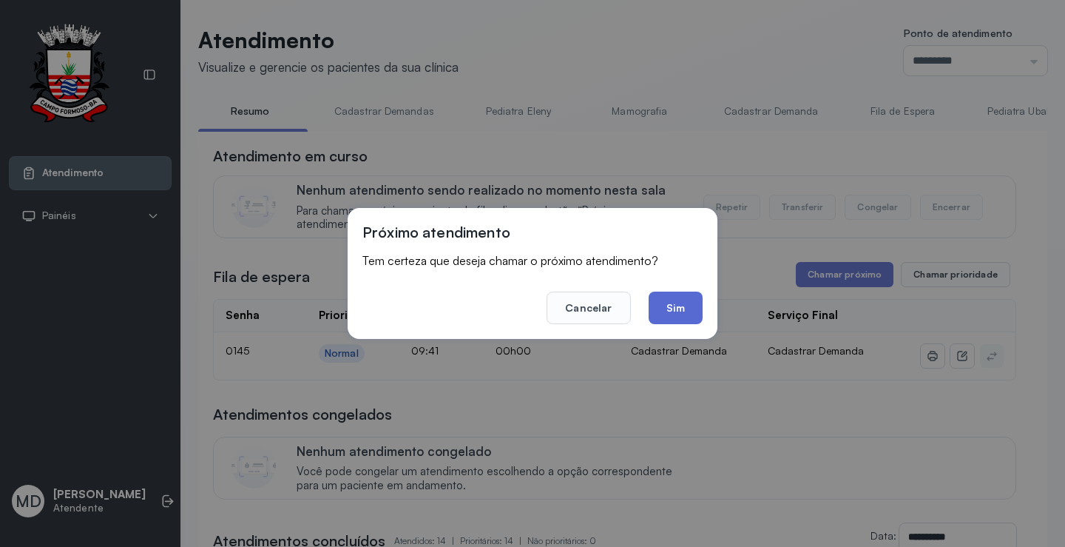
click at [678, 309] on button "Sim" at bounding box center [676, 308] width 54 height 33
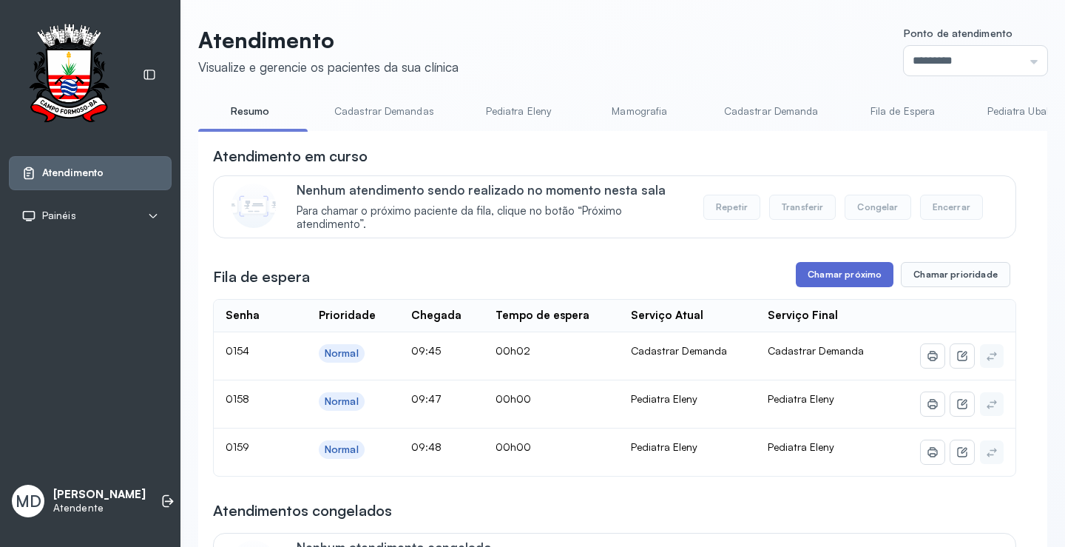
click at [839, 280] on button "Chamar próximo" at bounding box center [845, 274] width 98 height 25
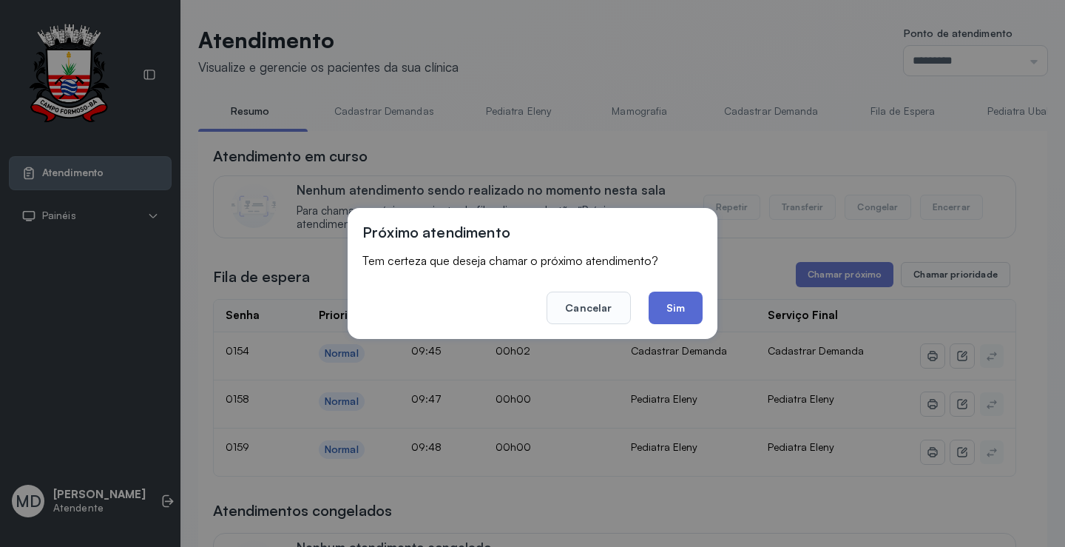
click at [681, 303] on button "Sim" at bounding box center [676, 308] width 54 height 33
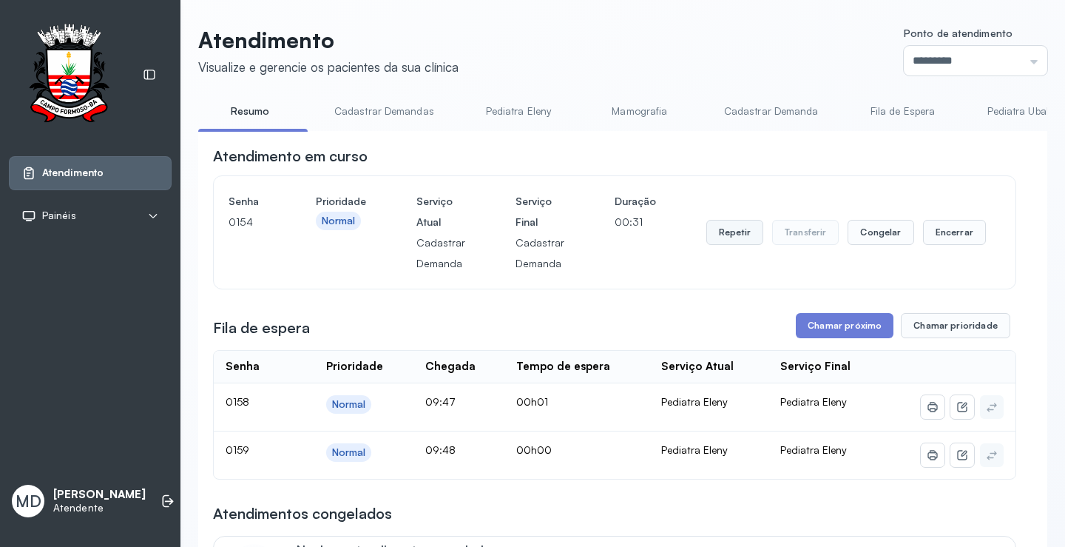
click at [724, 236] on button "Repetir" at bounding box center [735, 232] width 57 height 25
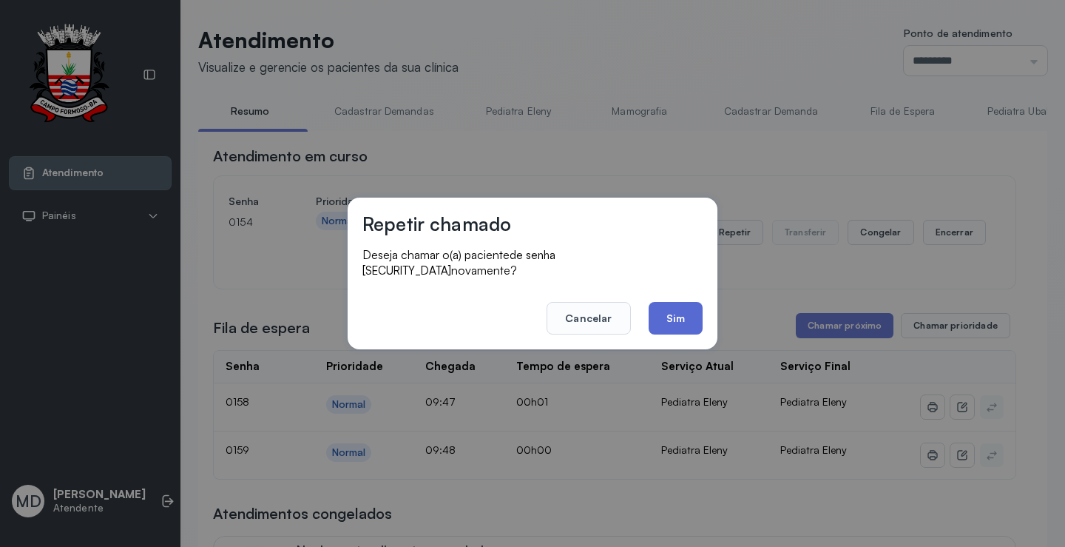
click at [681, 307] on button "Sim" at bounding box center [676, 318] width 54 height 33
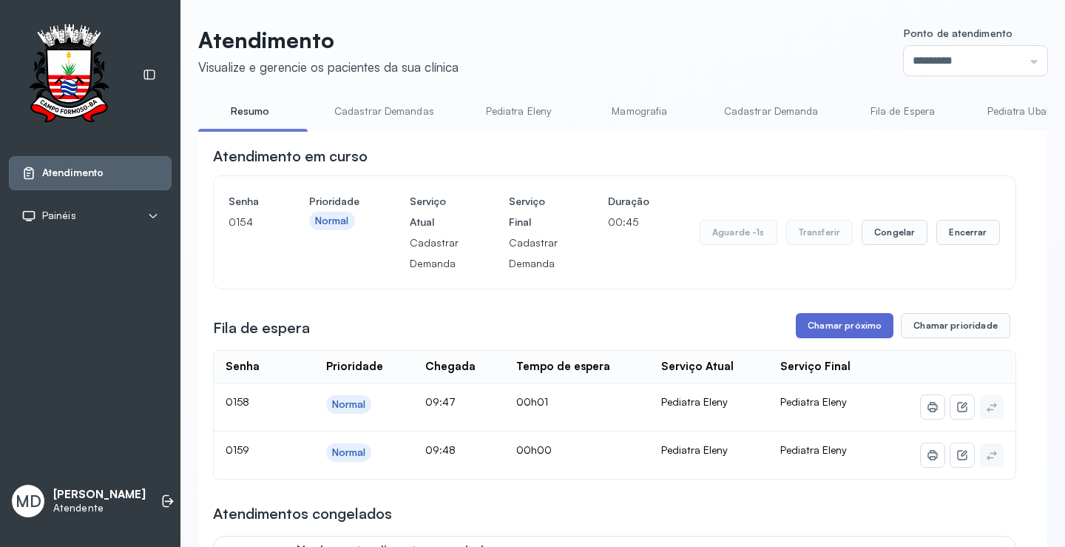
click at [839, 326] on button "Chamar próximo" at bounding box center [845, 325] width 98 height 25
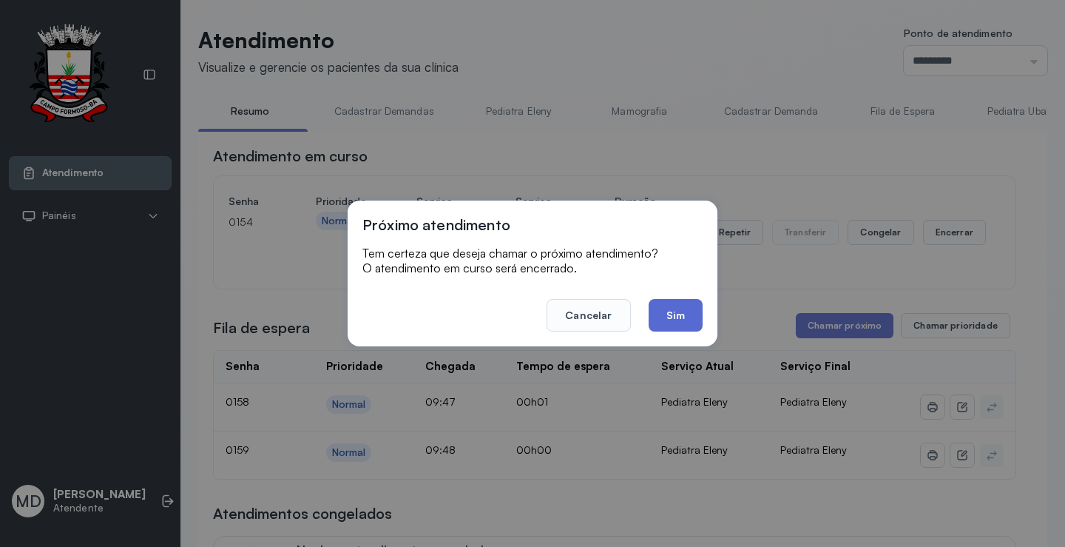
click at [669, 324] on button "Sim" at bounding box center [676, 315] width 54 height 33
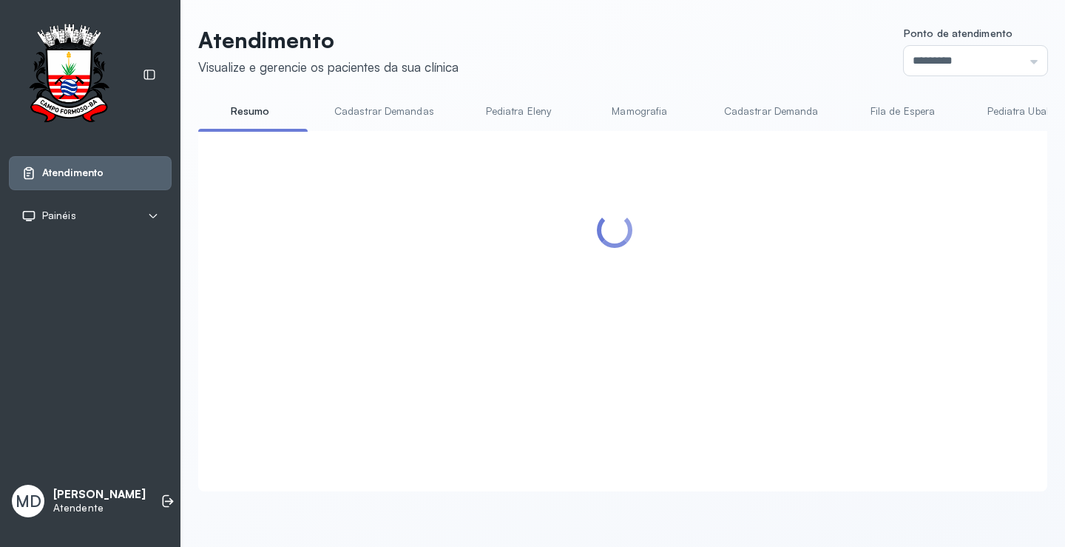
scroll to position [148, 0]
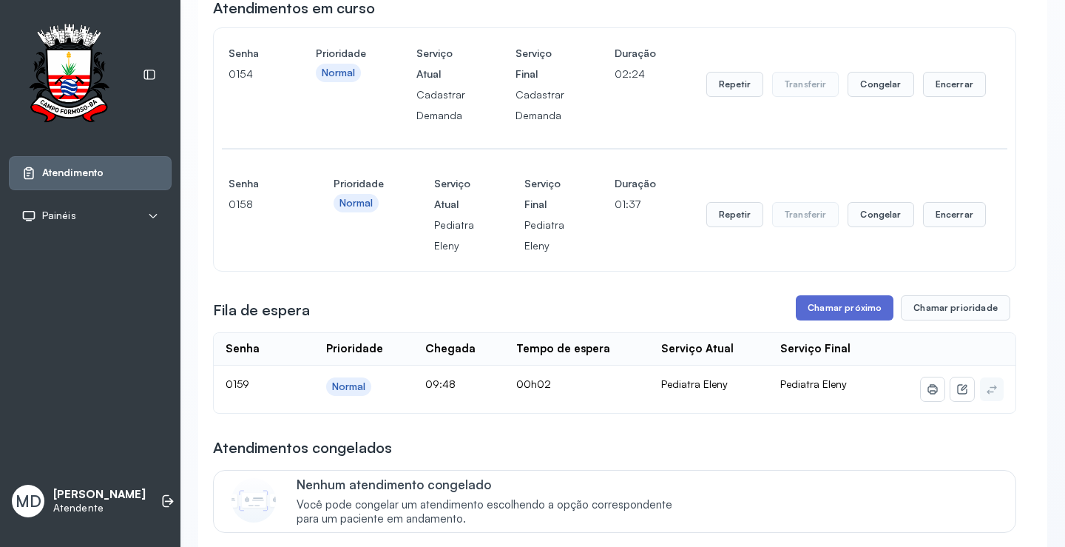
click at [858, 311] on button "Chamar próximo" at bounding box center [845, 307] width 98 height 25
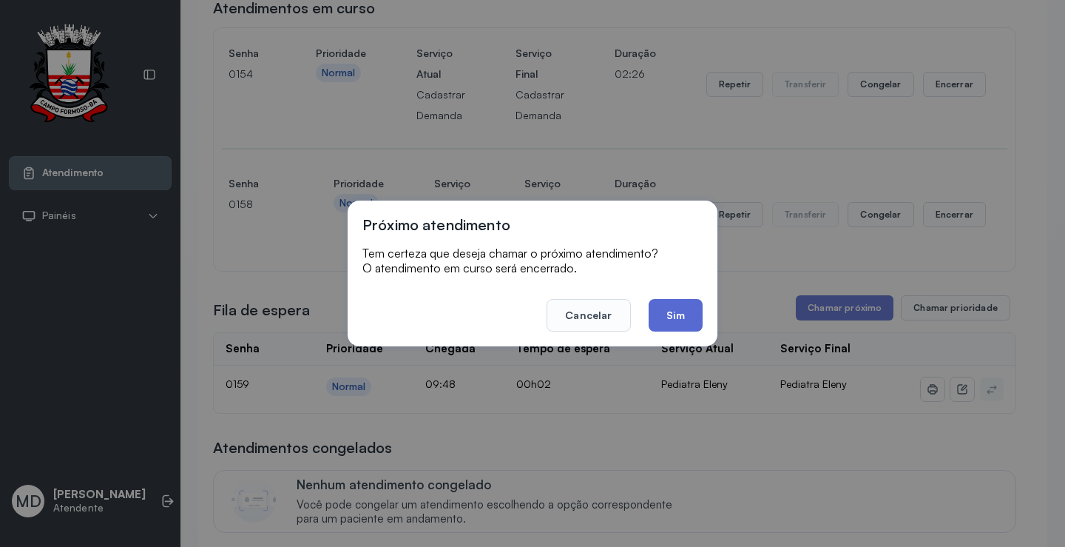
click at [674, 311] on button "Sim" at bounding box center [676, 315] width 54 height 33
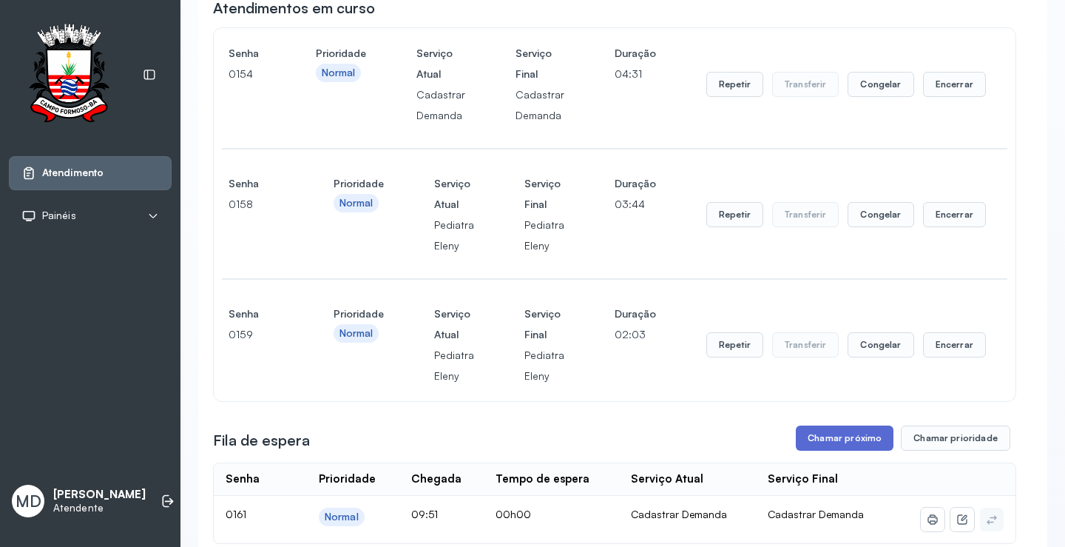
click at [848, 439] on button "Chamar próximo" at bounding box center [845, 437] width 98 height 25
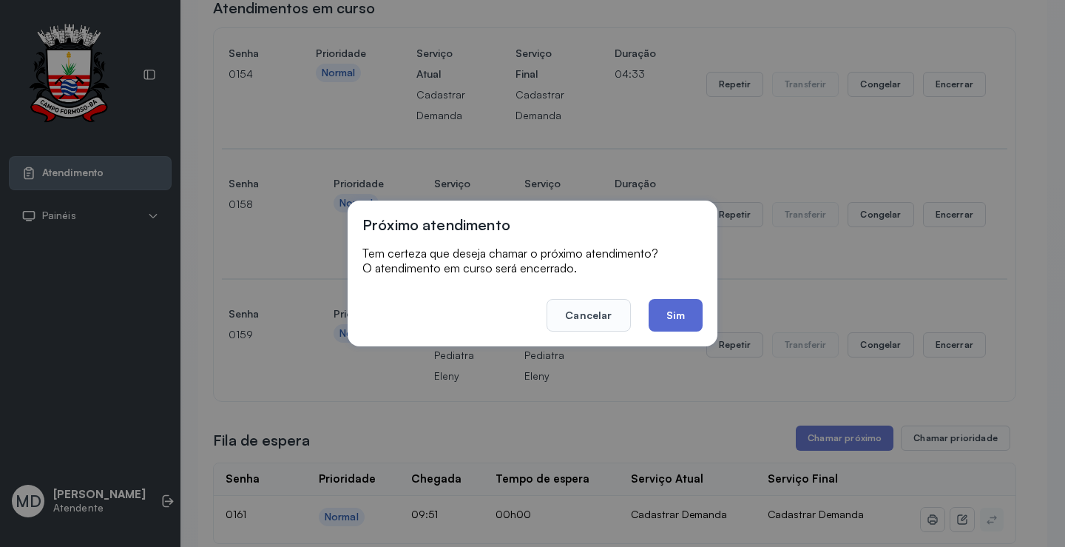
click at [676, 314] on button "Sim" at bounding box center [676, 315] width 54 height 33
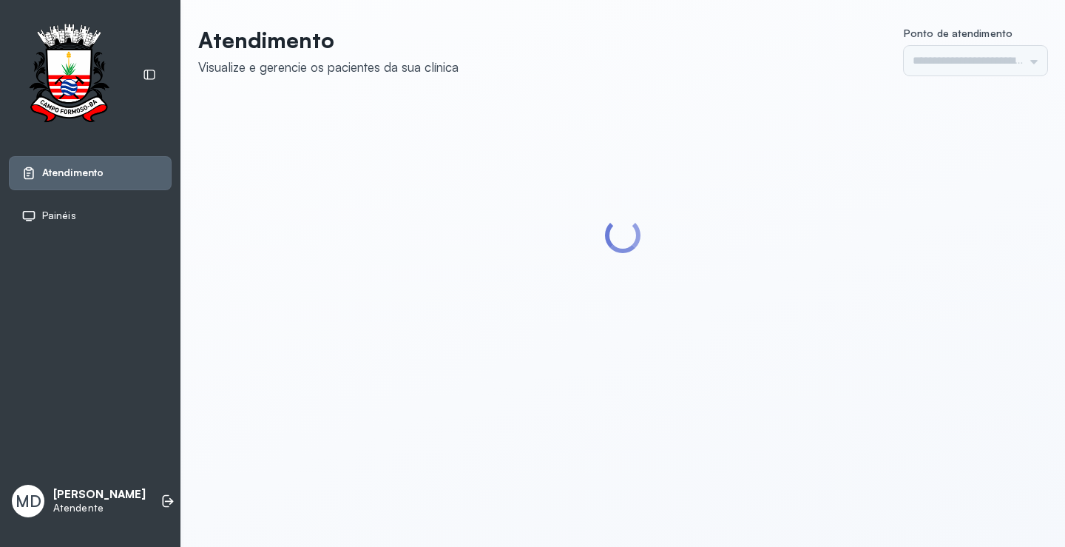
type input "*********"
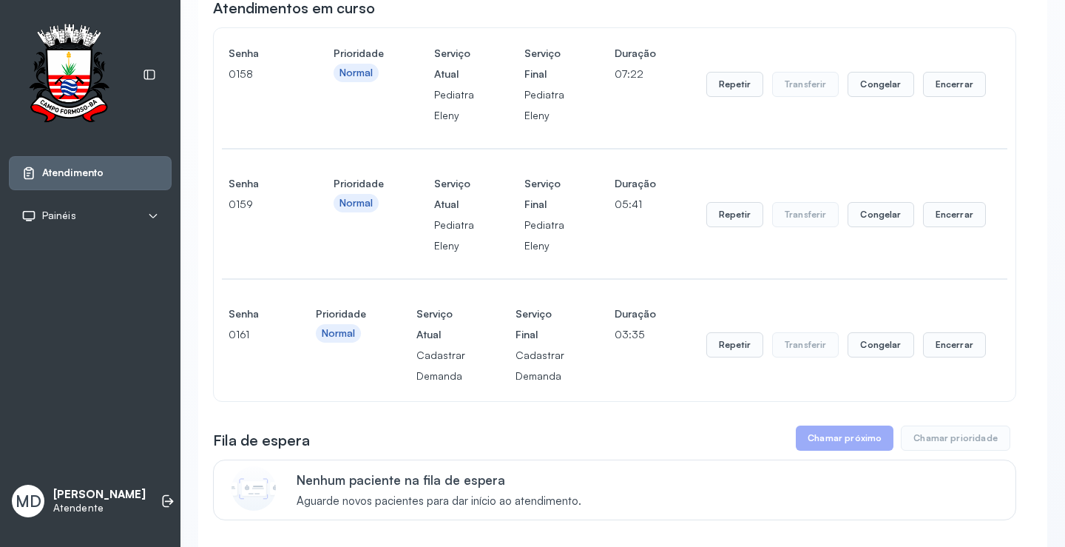
scroll to position [222, 0]
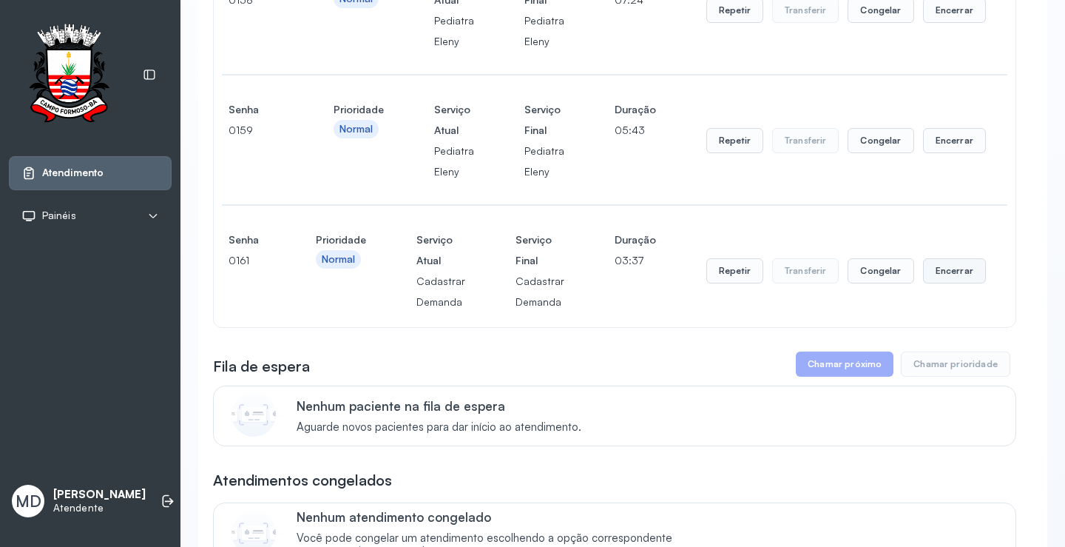
click at [942, 275] on button "Encerrar" at bounding box center [954, 270] width 63 height 25
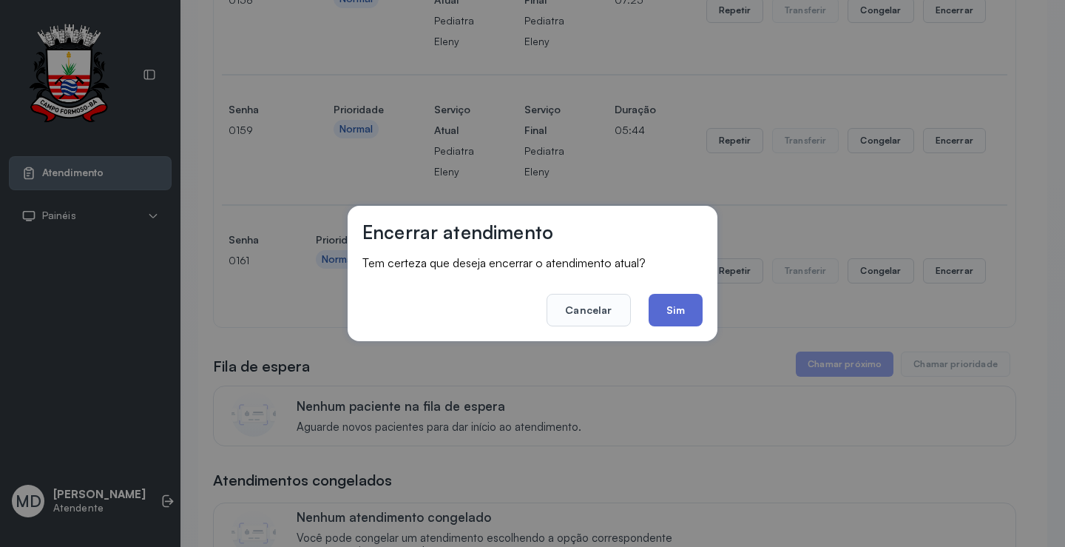
click at [659, 308] on button "Sim" at bounding box center [676, 310] width 54 height 33
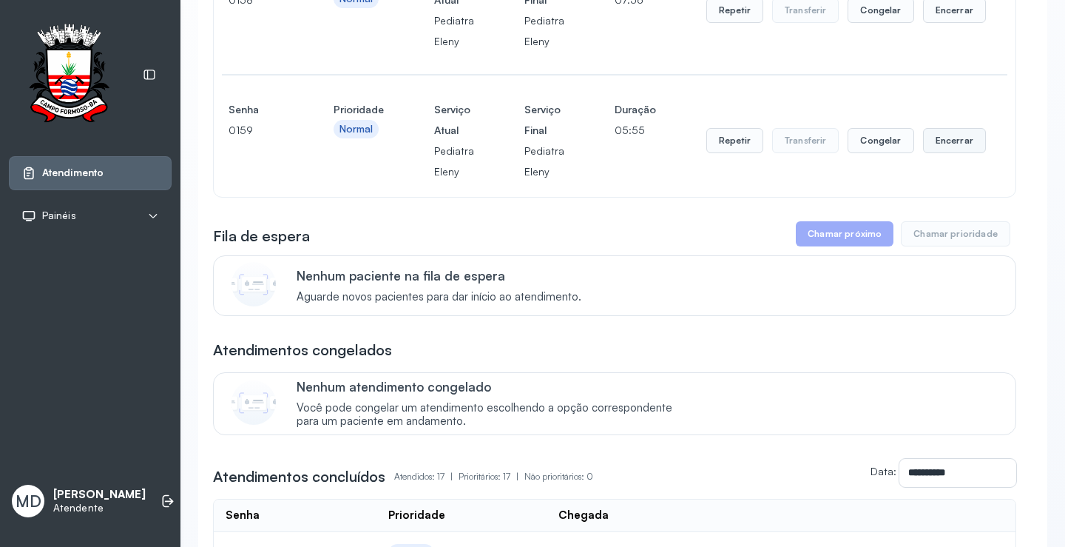
click at [953, 144] on button "Encerrar" at bounding box center [954, 140] width 63 height 25
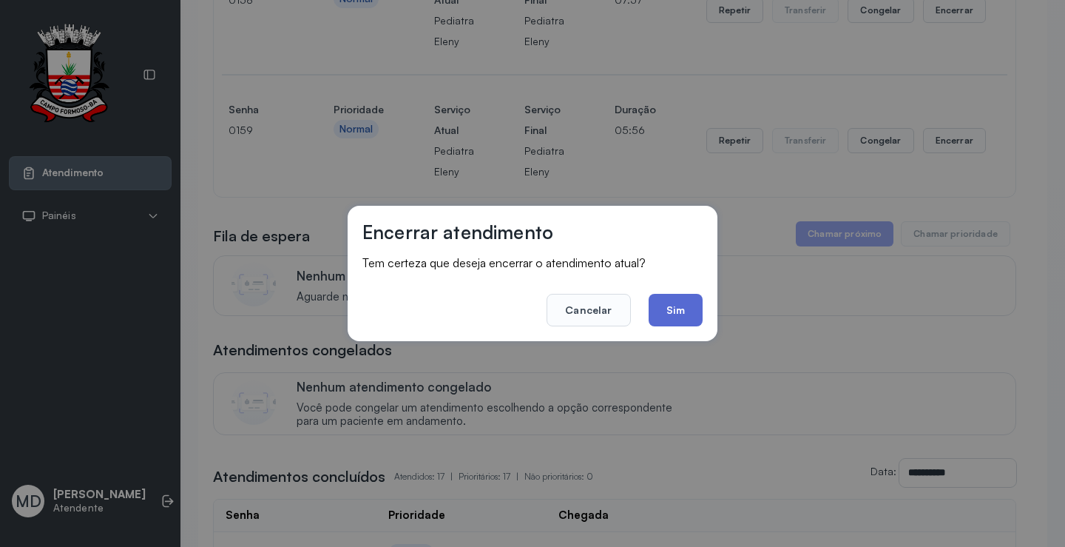
click at [677, 314] on button "Sim" at bounding box center [676, 310] width 54 height 33
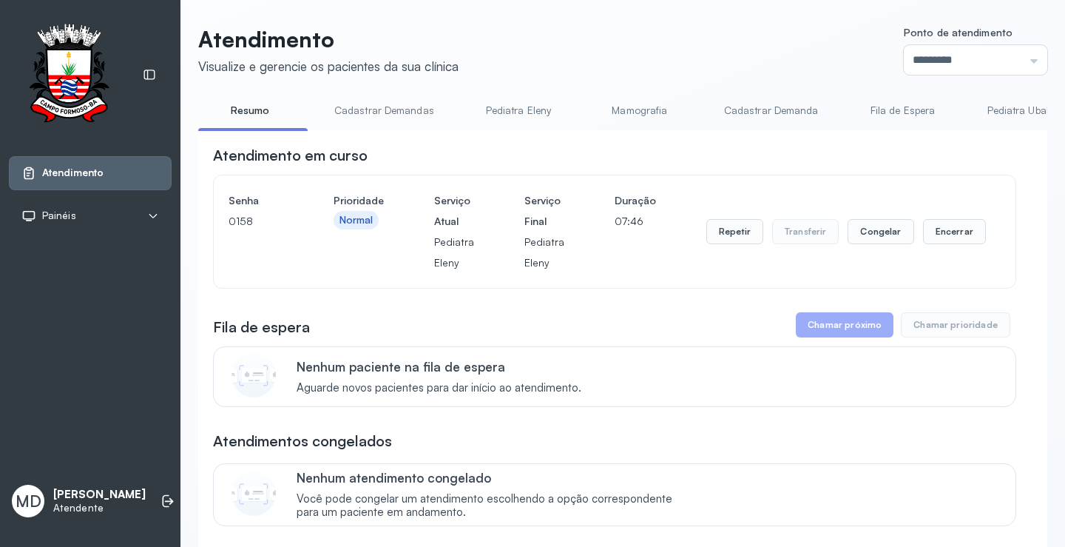
scroll to position [74, 0]
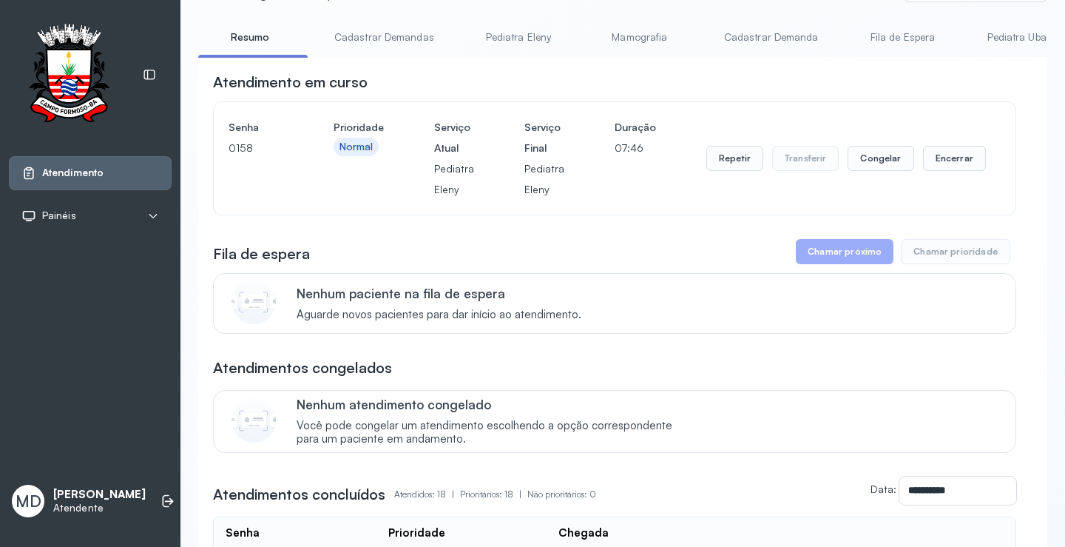
click at [954, 169] on button "Encerrar" at bounding box center [954, 158] width 63 height 25
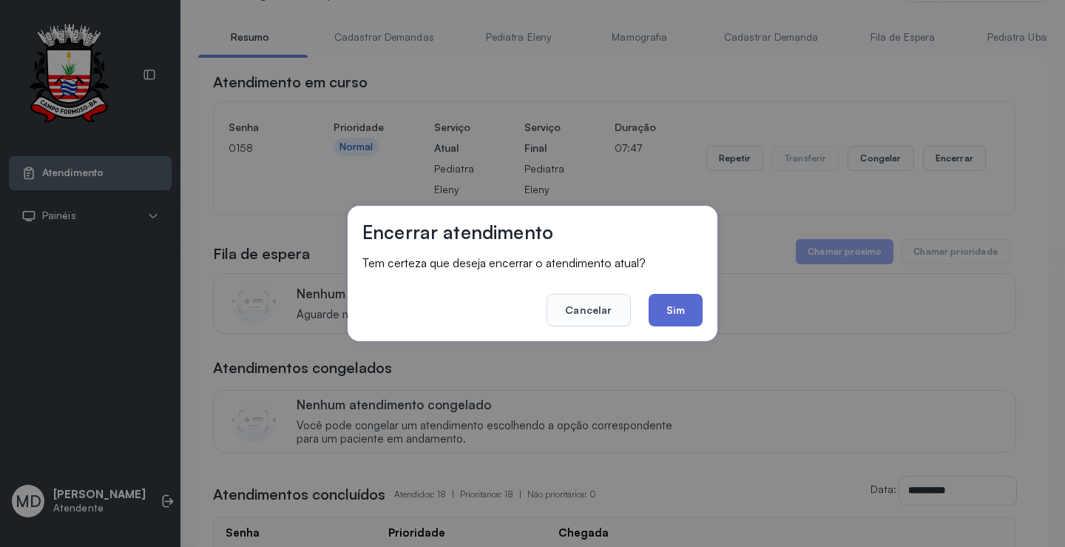
click at [684, 316] on button "Sim" at bounding box center [676, 310] width 54 height 33
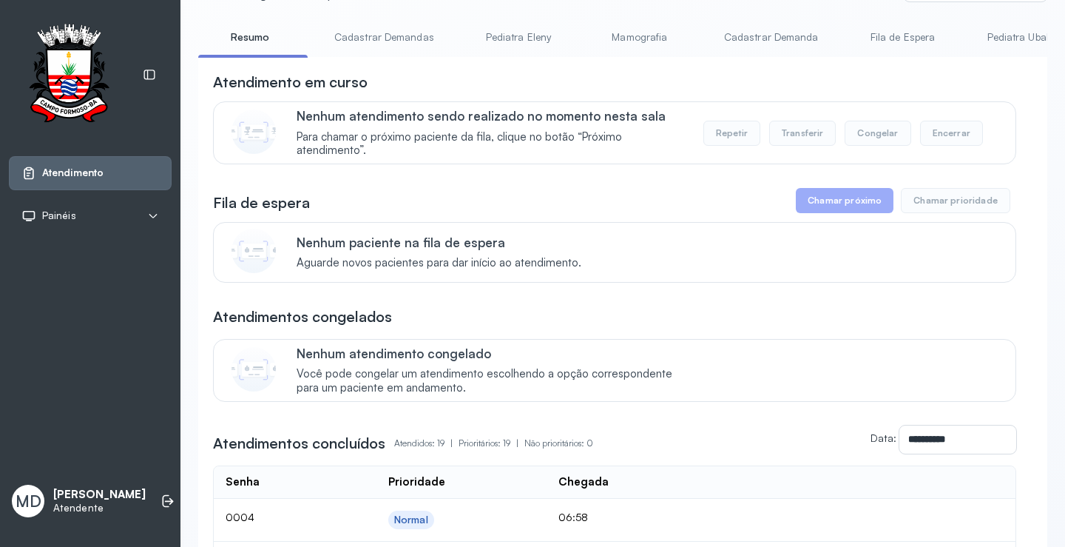
scroll to position [0, 0]
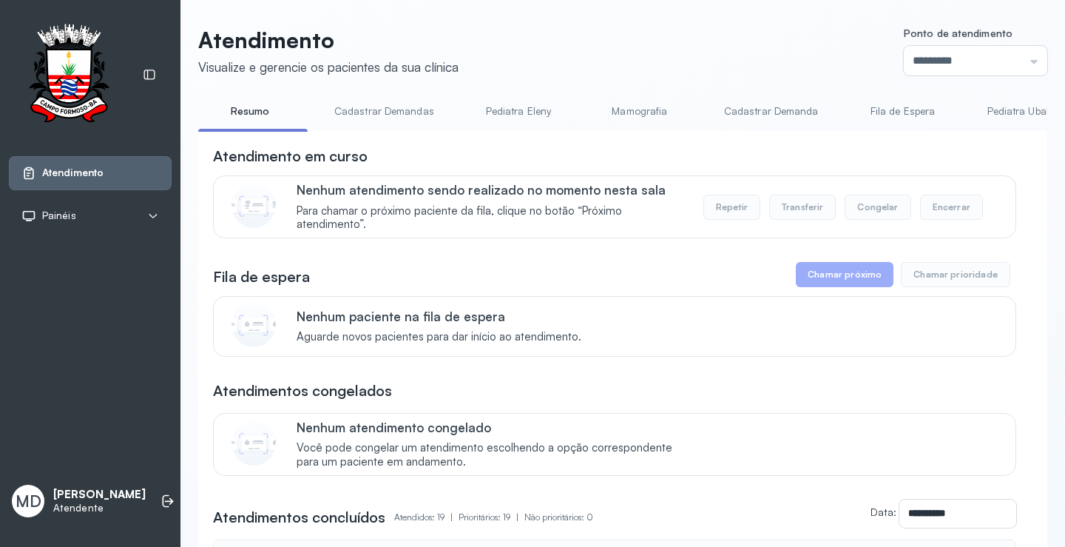
click at [949, 213] on button "Encerrar" at bounding box center [951, 207] width 63 height 25
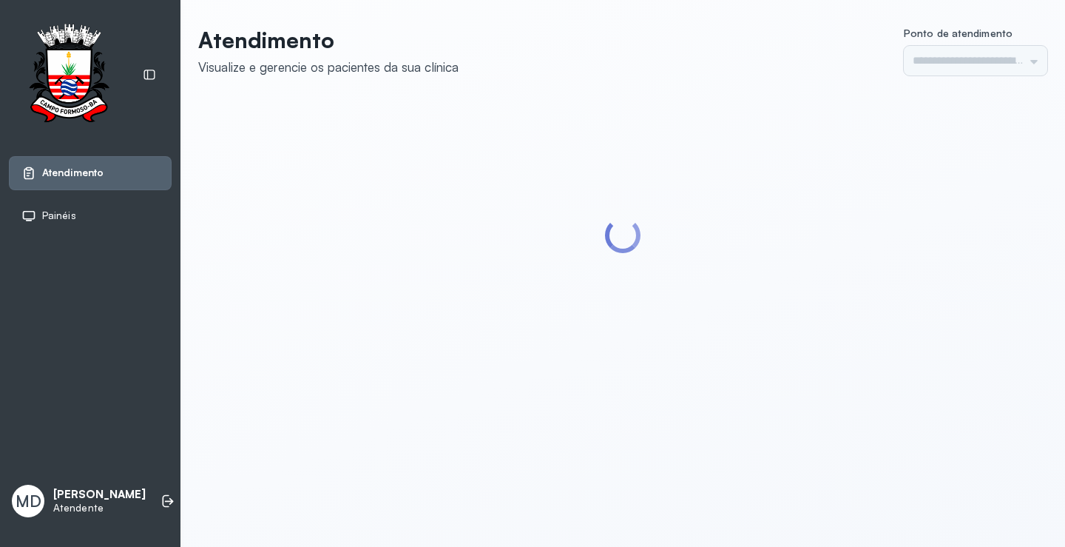
type input "*********"
